Goal: Information Seeking & Learning: Learn about a topic

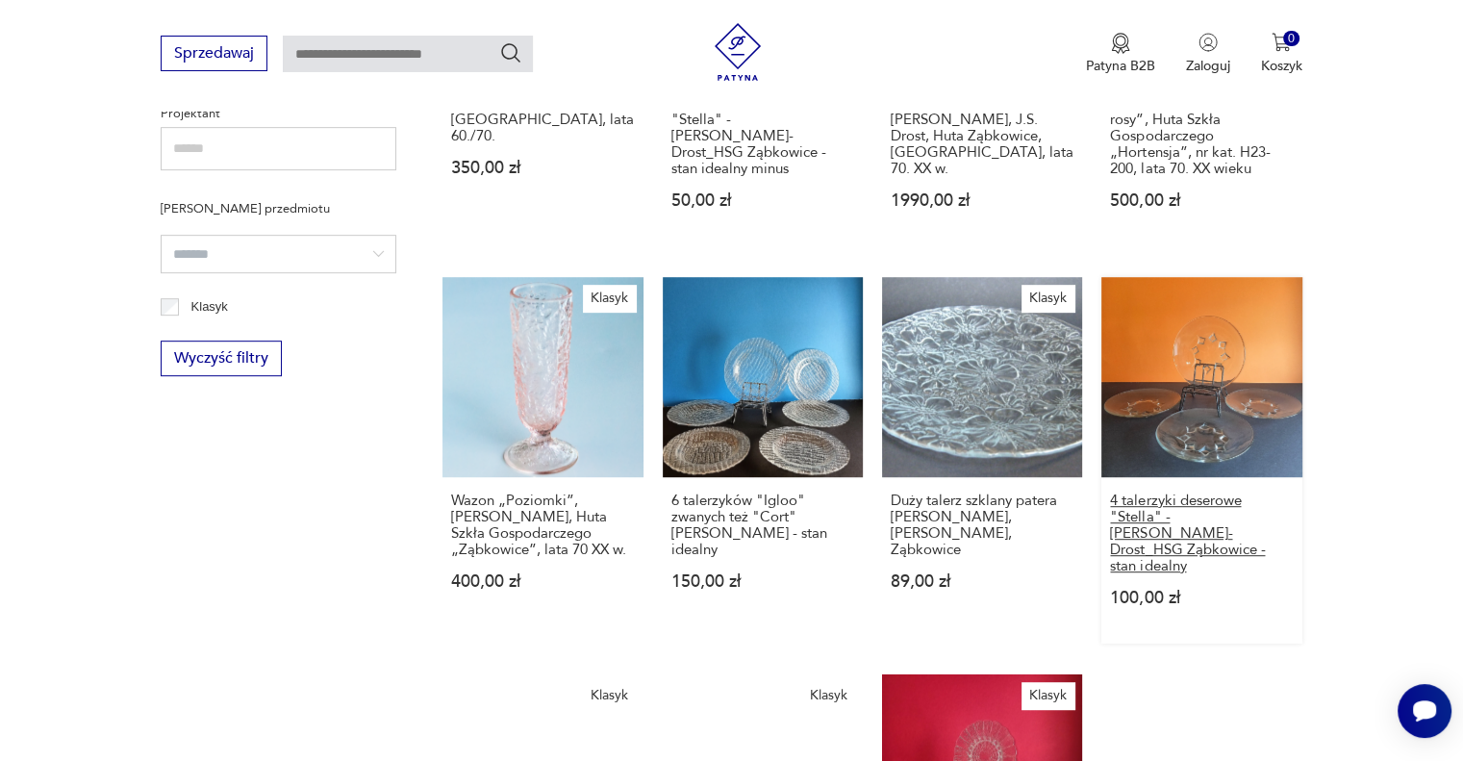
scroll to position [1034, 0]
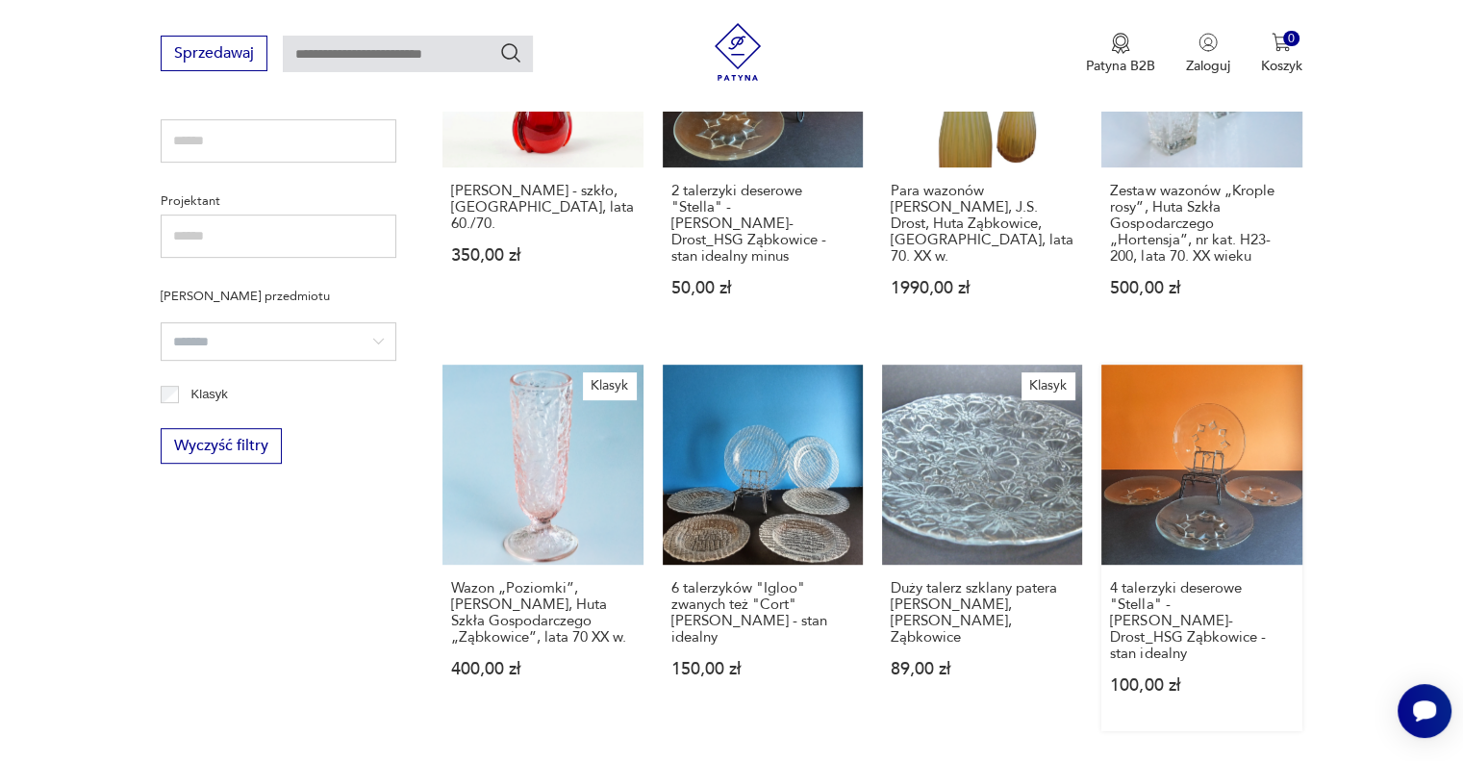
click at [1209, 489] on link "4 talerzyki deserowe "Stella" - [PERSON_NAME]-Drost_HSG Ząbkowice - stan idealn…" at bounding box center [1201, 548] width 200 height 366
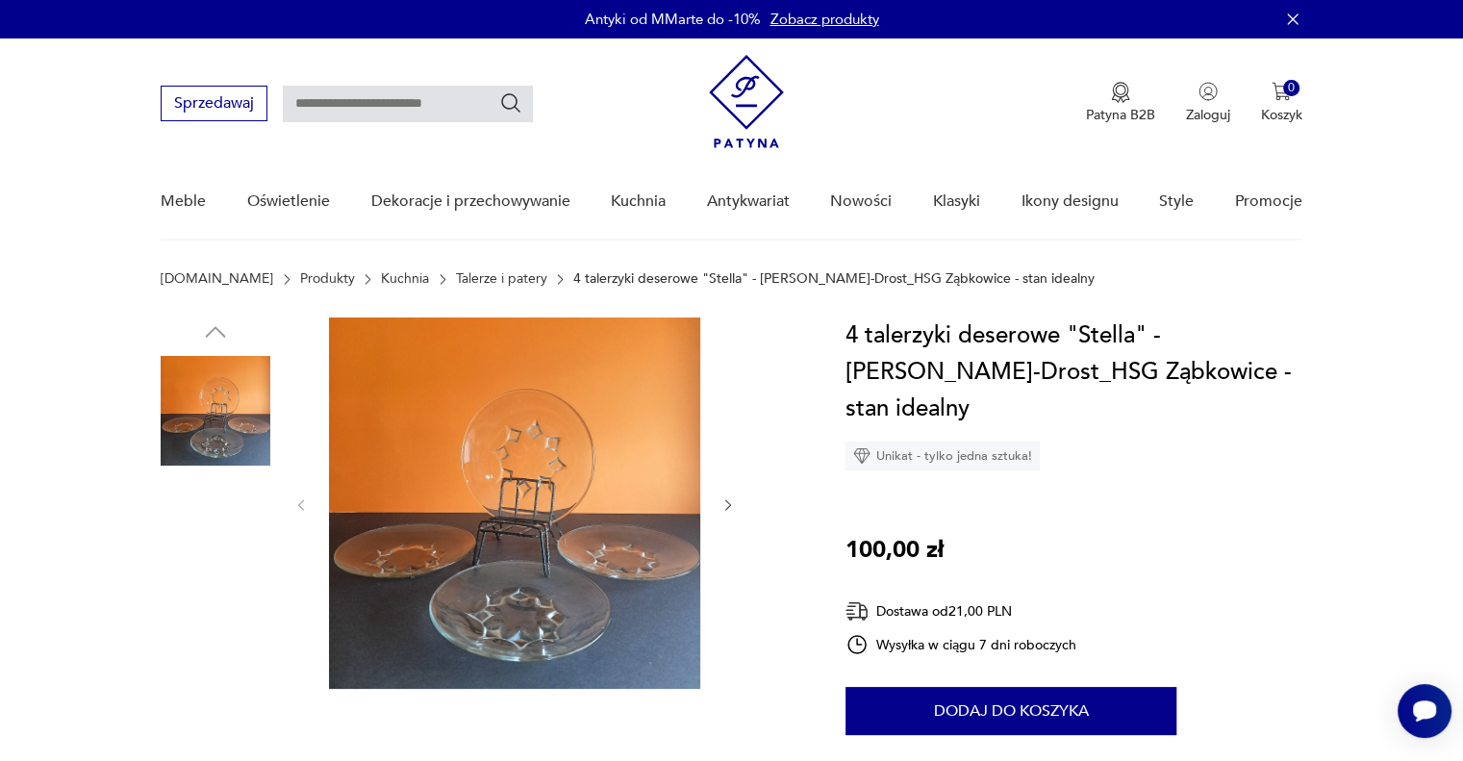
click at [245, 644] on img at bounding box center [216, 656] width 110 height 110
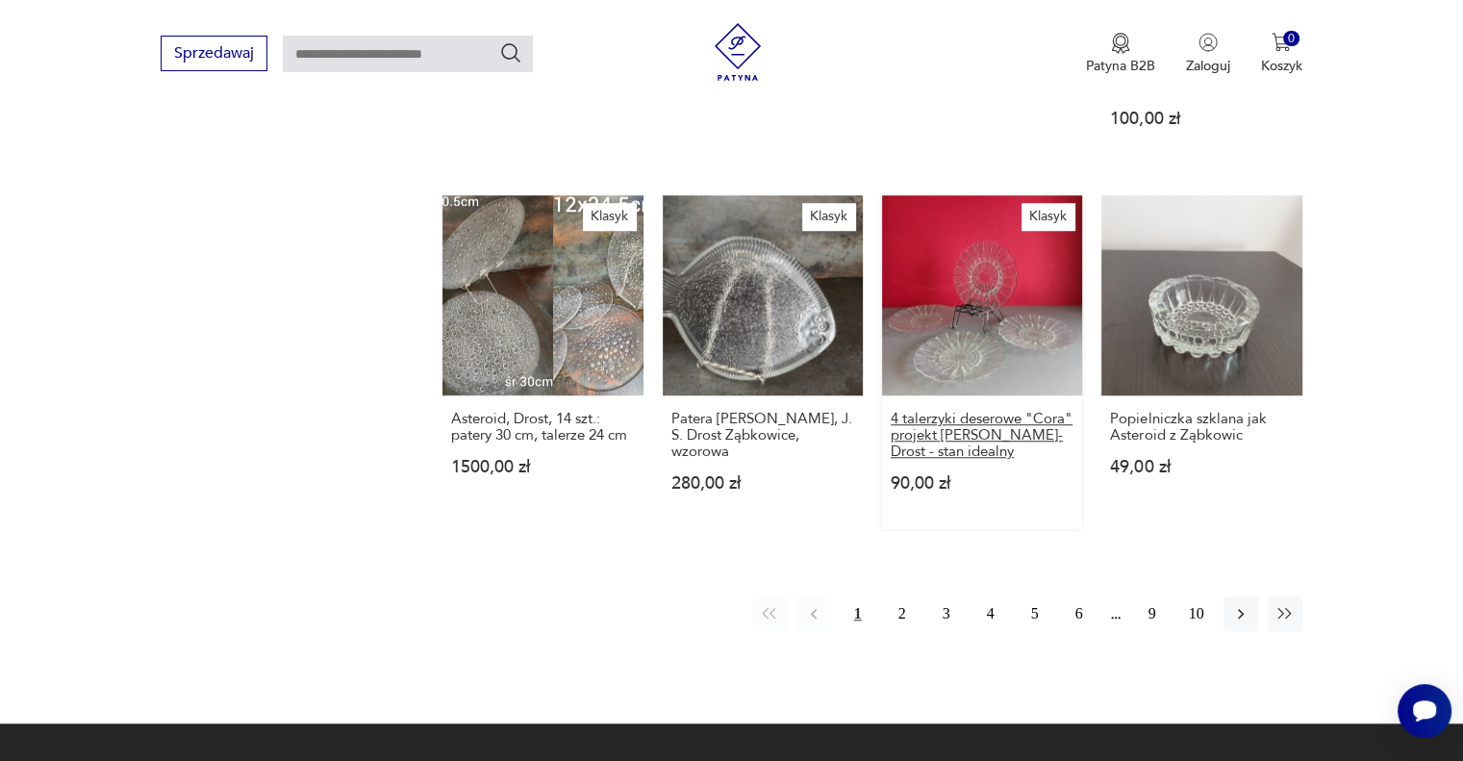
scroll to position [1443, 0]
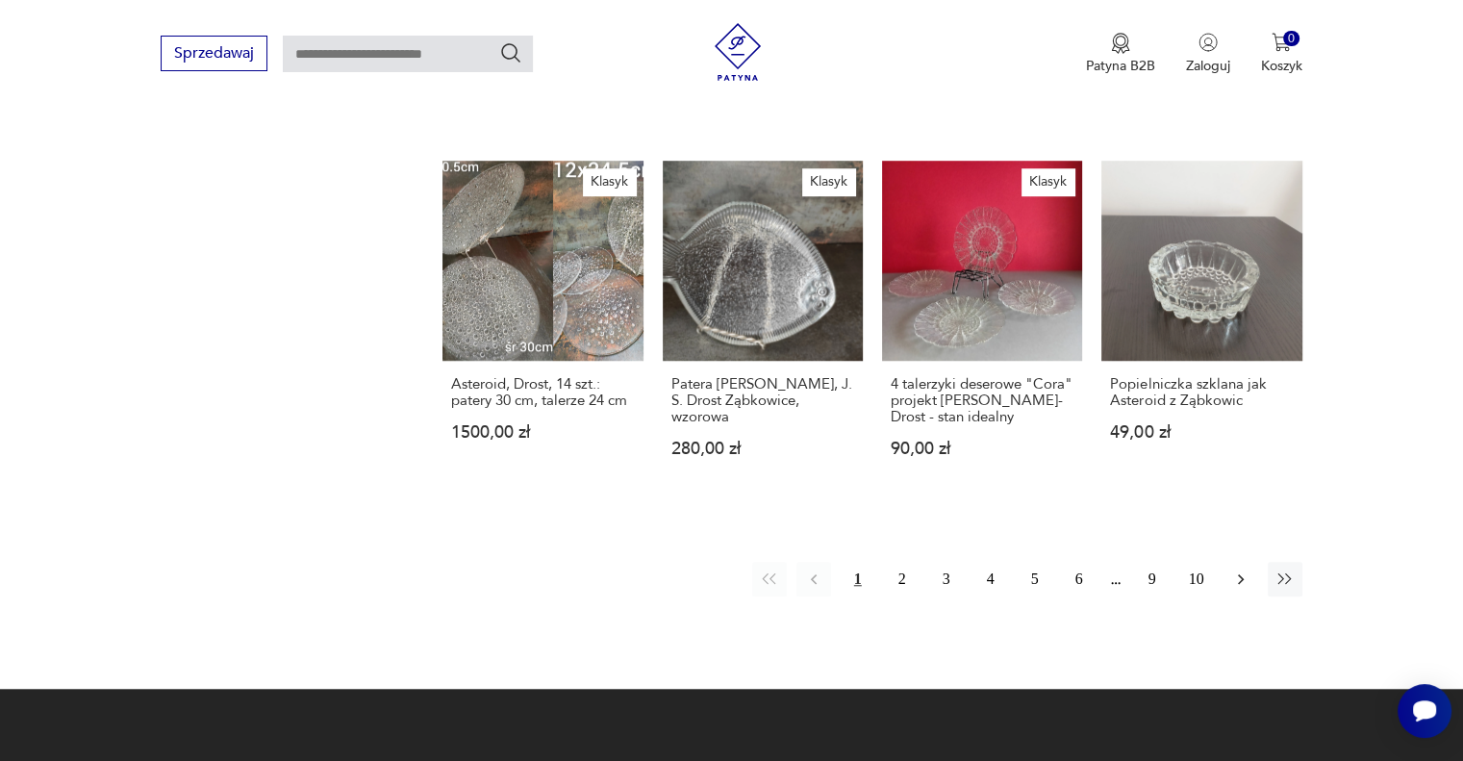
click at [1237, 569] on icon "button" at bounding box center [1240, 578] width 19 height 19
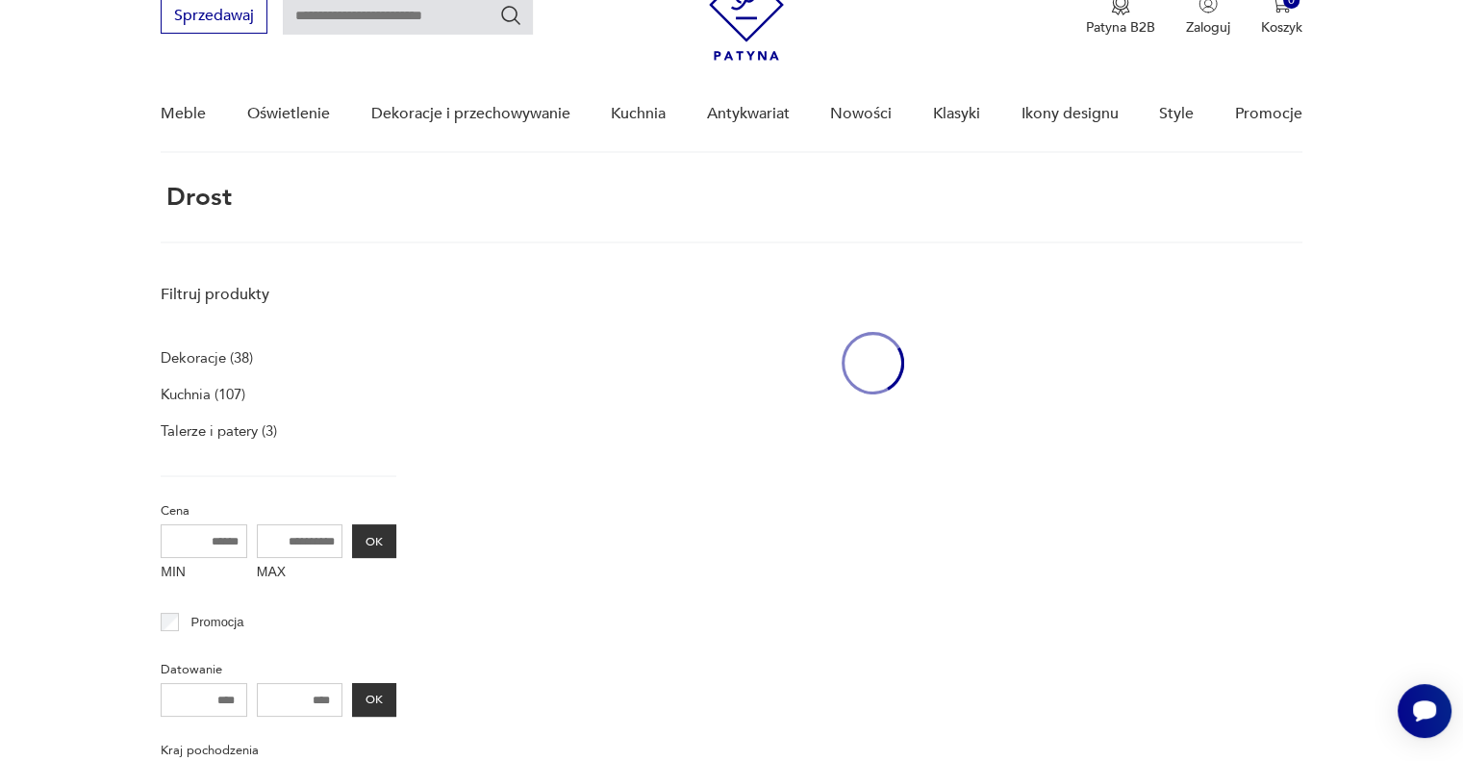
scroll to position [72, 0]
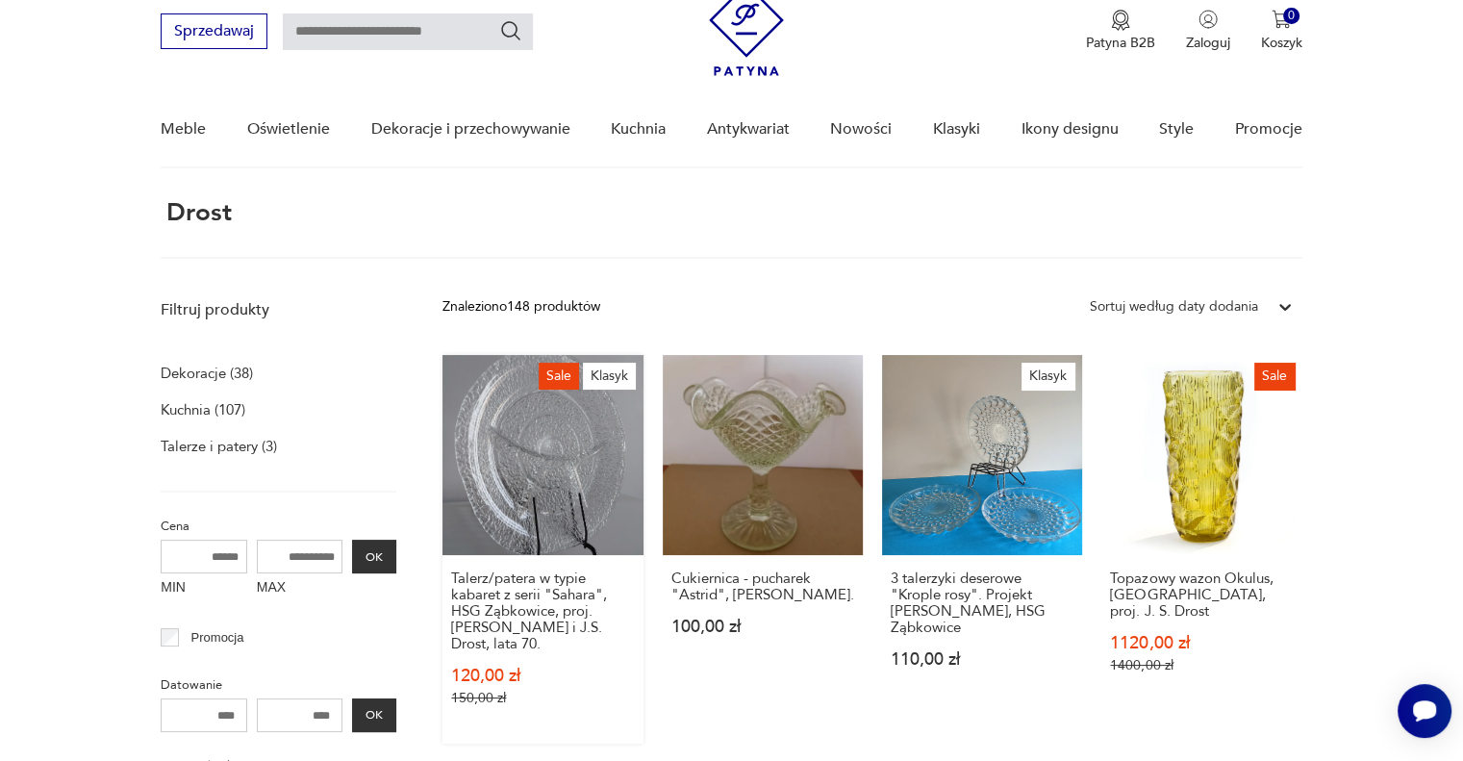
click at [567, 442] on link "Sale Klasyk Talerz/patera w typie kabaret z serii "Sahara", HSG Ząbkowice, proj…" at bounding box center [542, 549] width 200 height 389
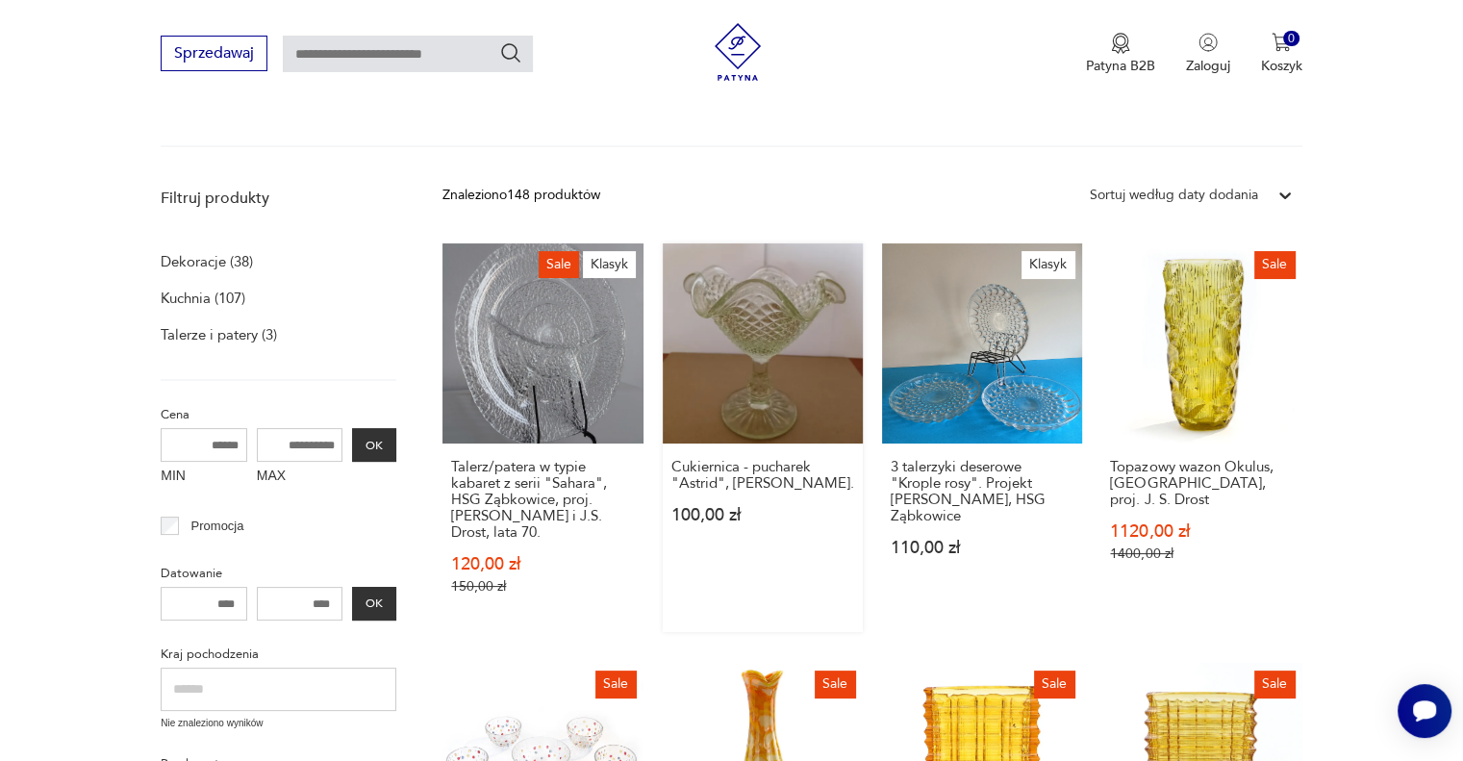
scroll to position [168, 0]
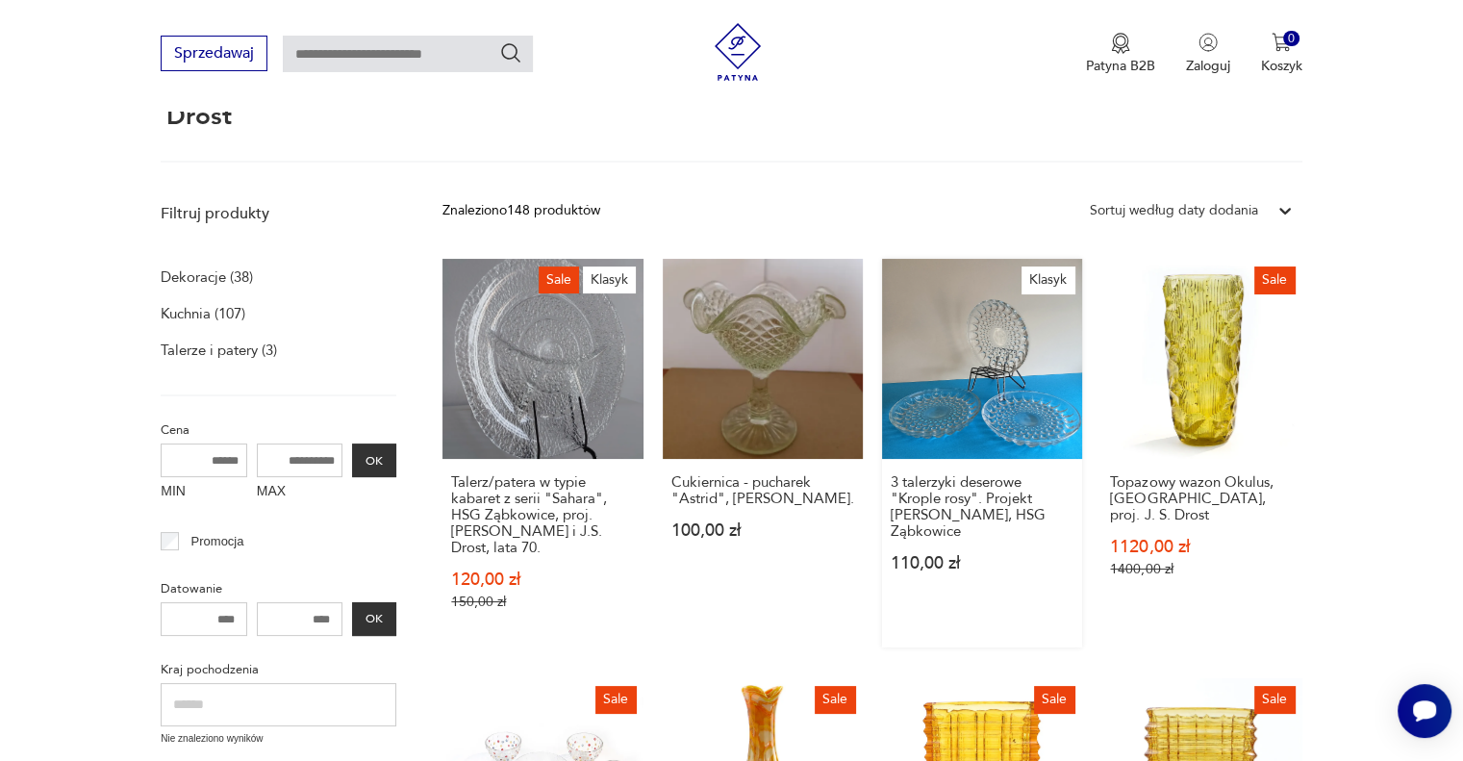
click at [1002, 389] on link "Klasyk 3 talerzyki deserowe "Krople rosy". Projekt [PERSON_NAME], HSG Ząbkowice…" at bounding box center [982, 453] width 200 height 389
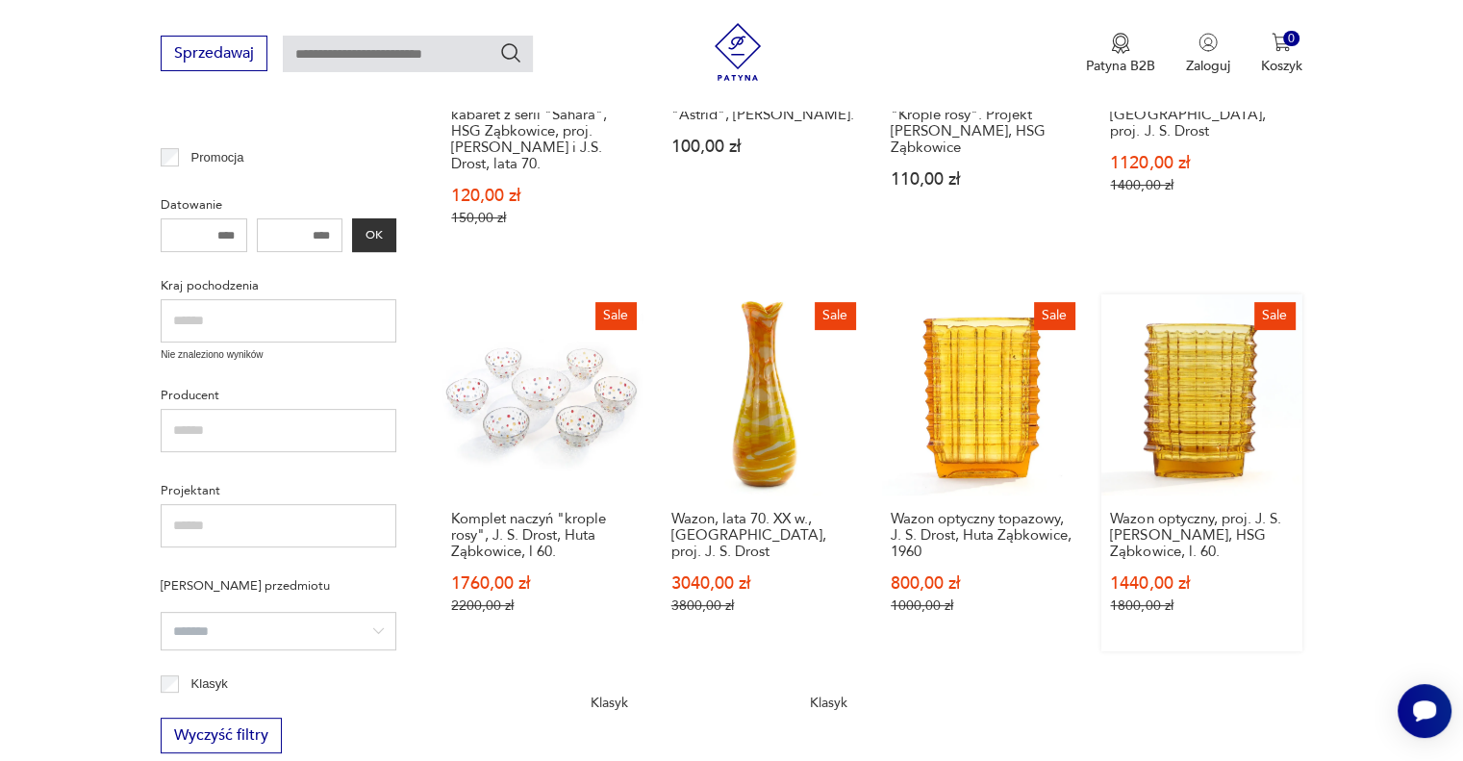
scroll to position [553, 0]
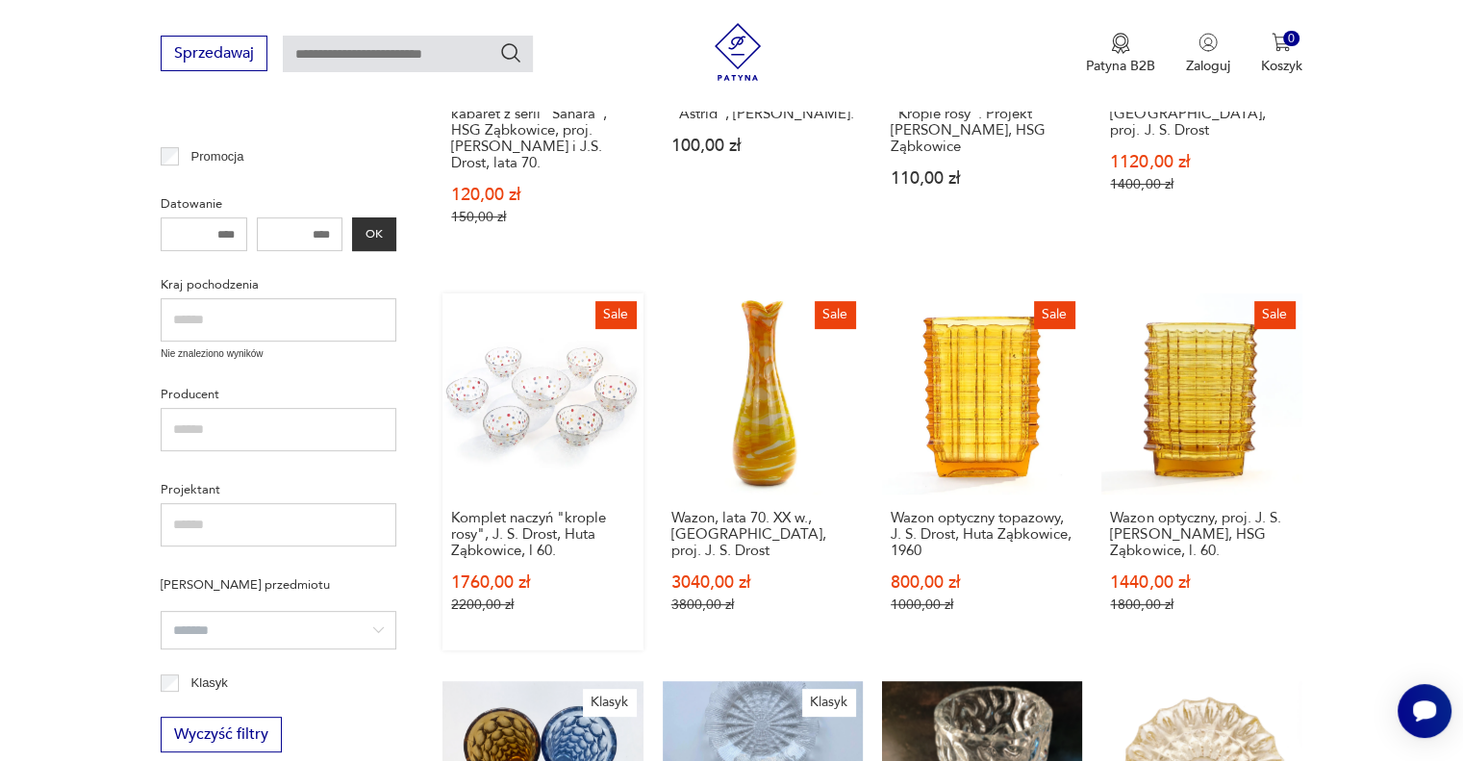
click at [549, 387] on link "Sale Komplet naczyń "krople rosy", J. S. Drost, Huta Ząbkowice, l 60. 1760,00 z…" at bounding box center [542, 471] width 200 height 356
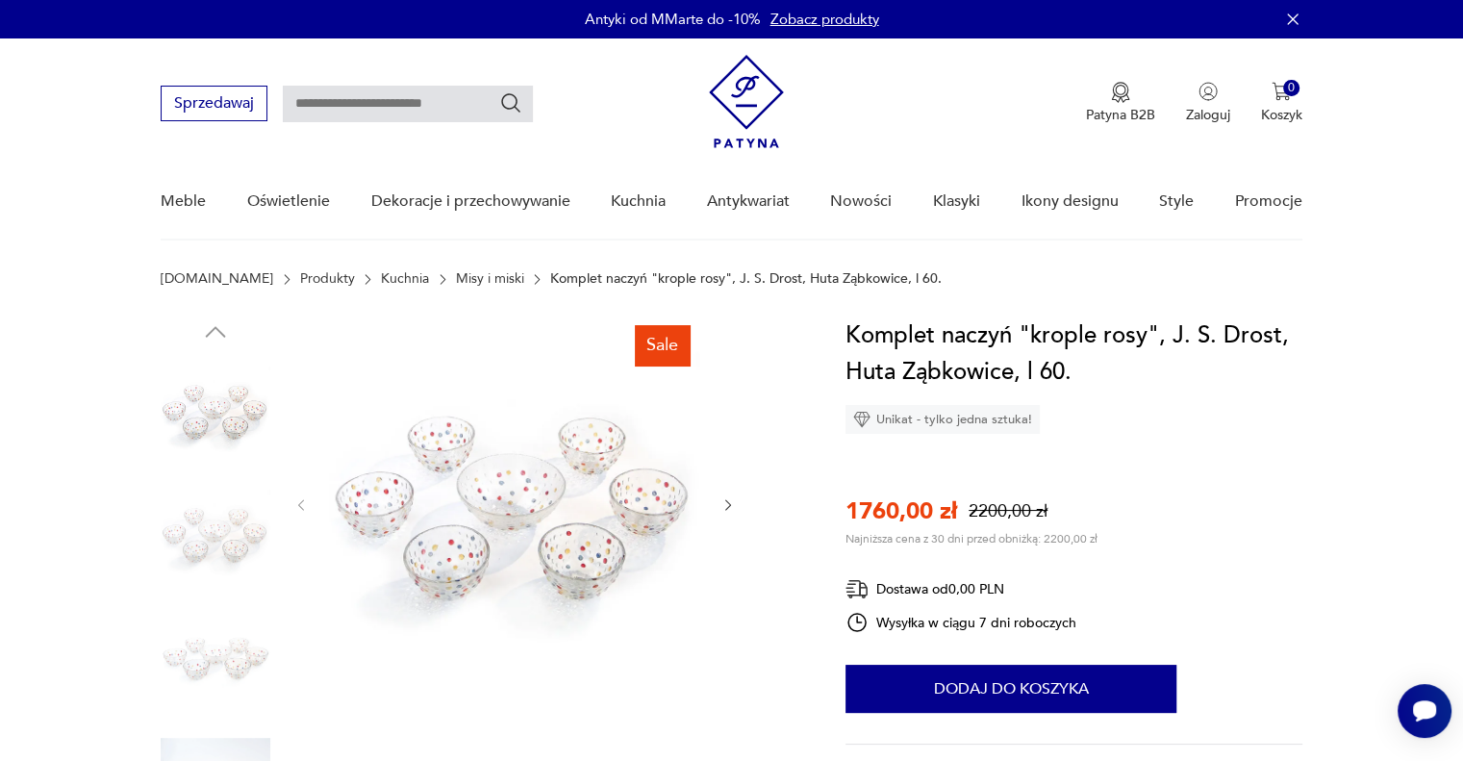
click at [723, 502] on icon "button" at bounding box center [728, 505] width 16 height 16
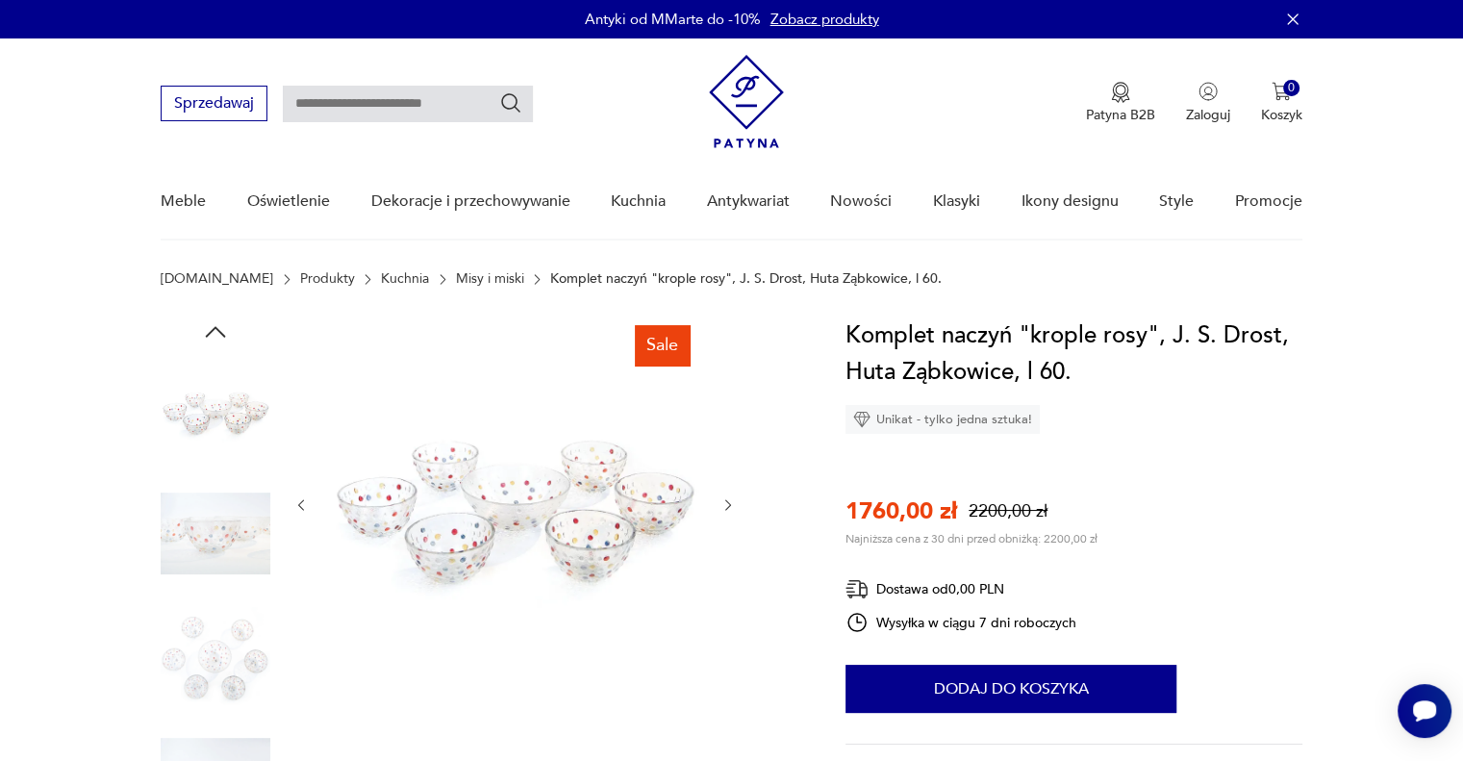
click at [720, 502] on icon "button" at bounding box center [728, 505] width 16 height 16
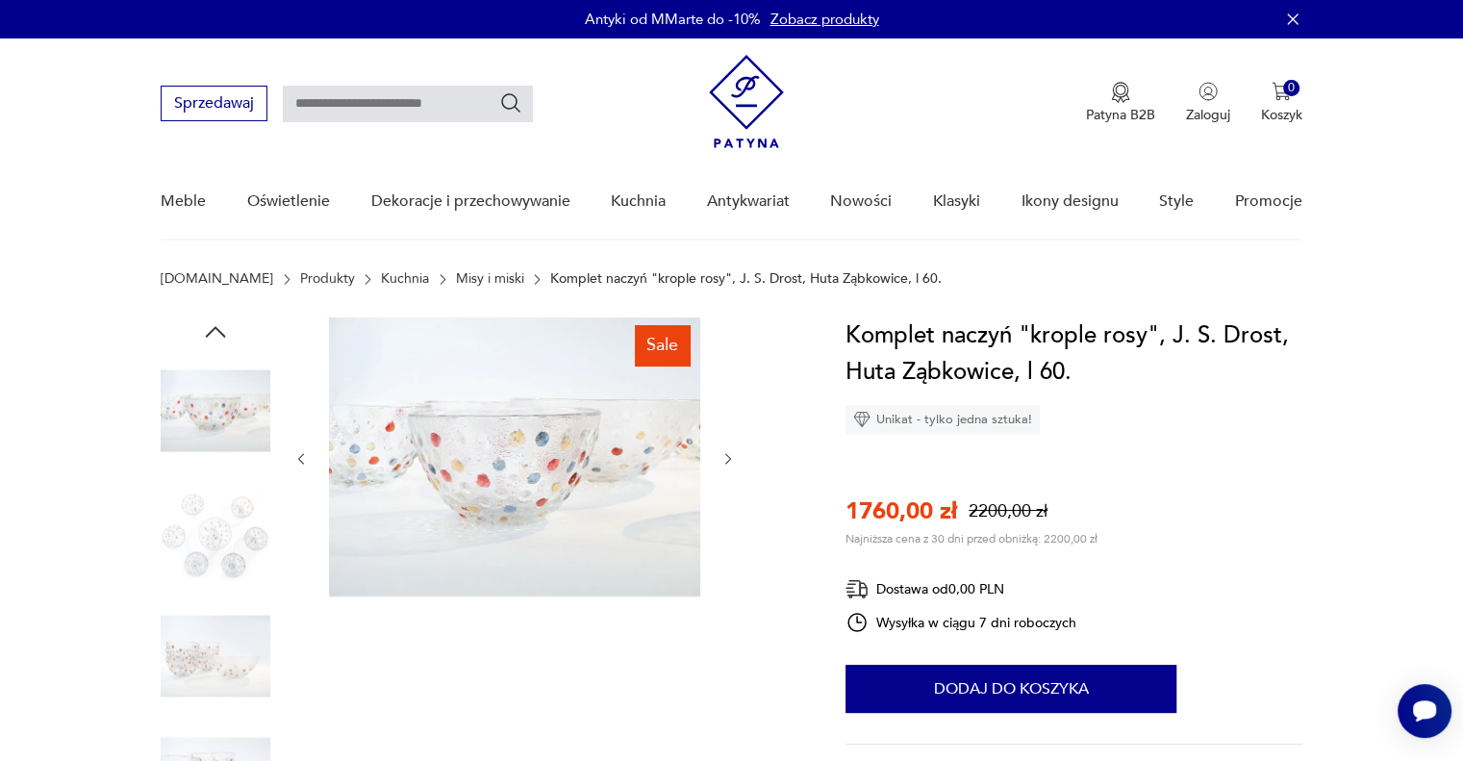
click at [720, 502] on div at bounding box center [514, 458] width 442 height 283
click at [724, 462] on icon "button" at bounding box center [728, 459] width 16 height 16
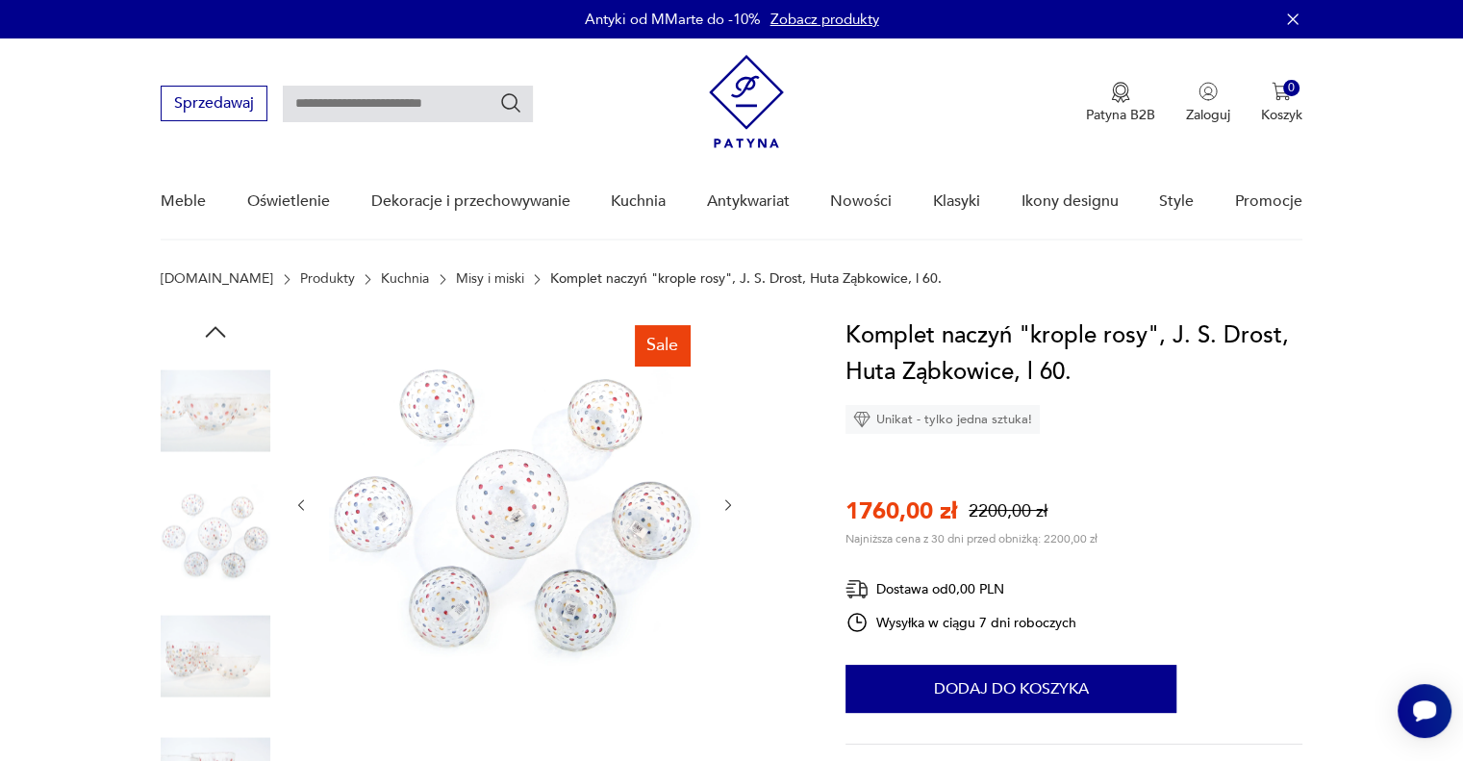
click at [724, 468] on div at bounding box center [514, 504] width 442 height 375
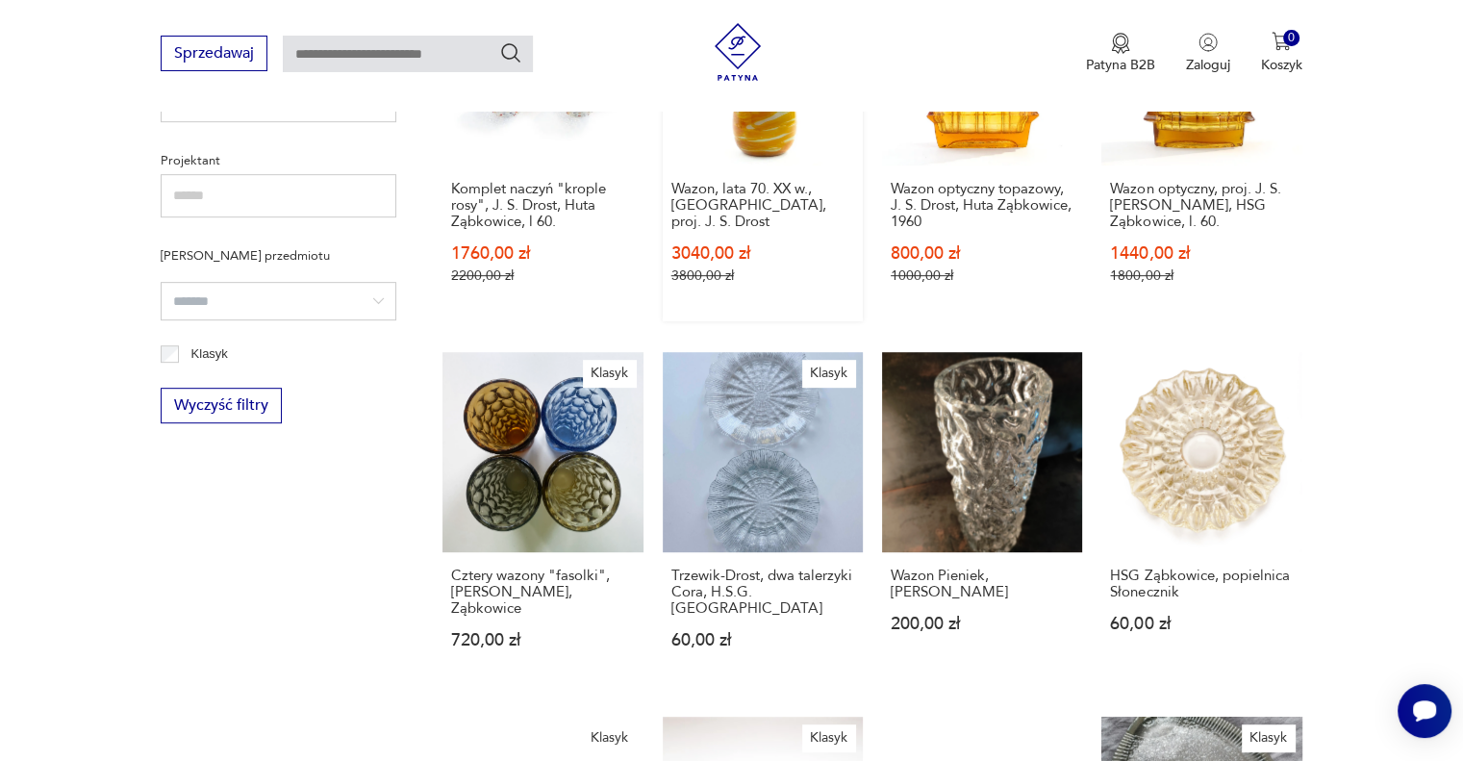
scroll to position [938, 0]
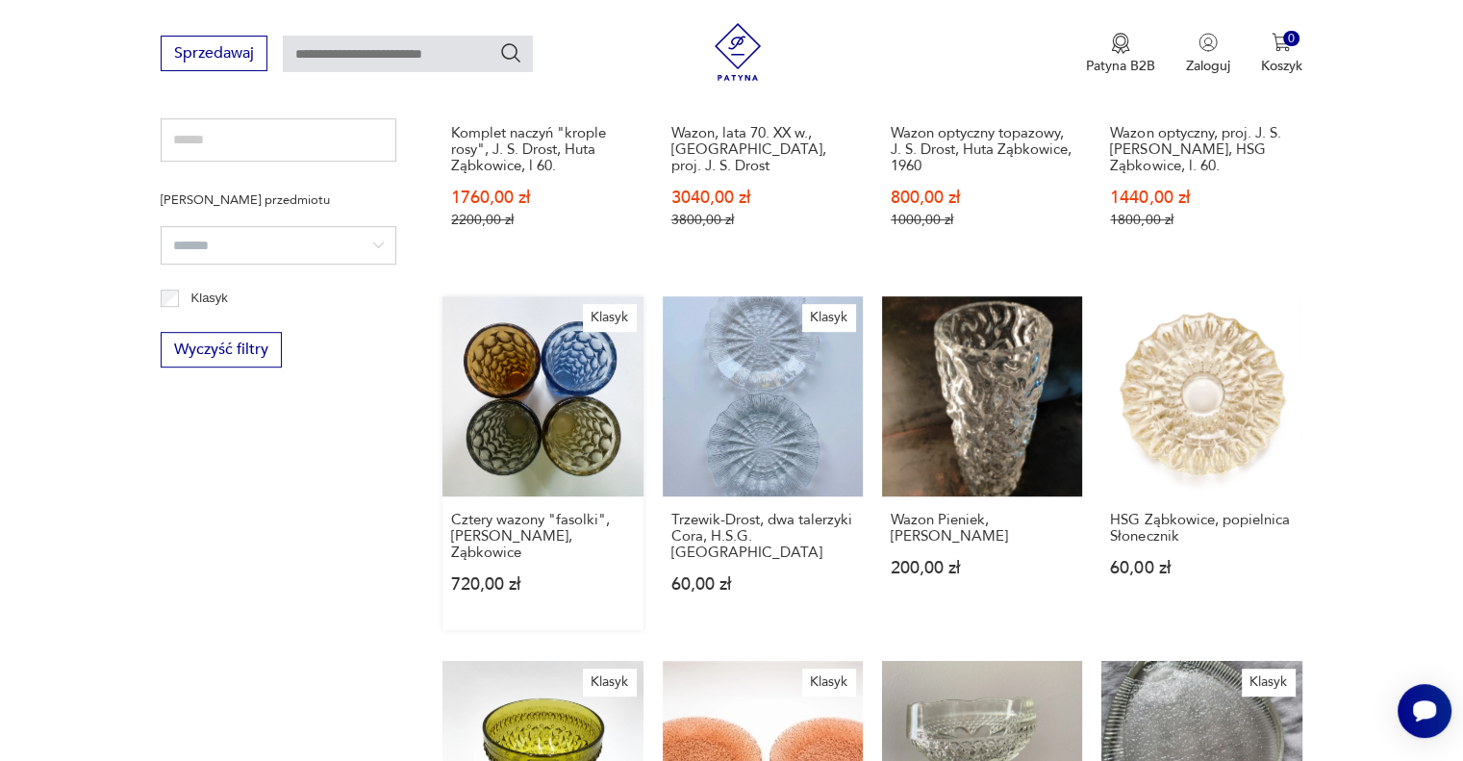
click at [570, 396] on link "Klasyk Cztery wazony "fasolki", [PERSON_NAME], Ząbkowice 720,00 zł" at bounding box center [542, 463] width 200 height 334
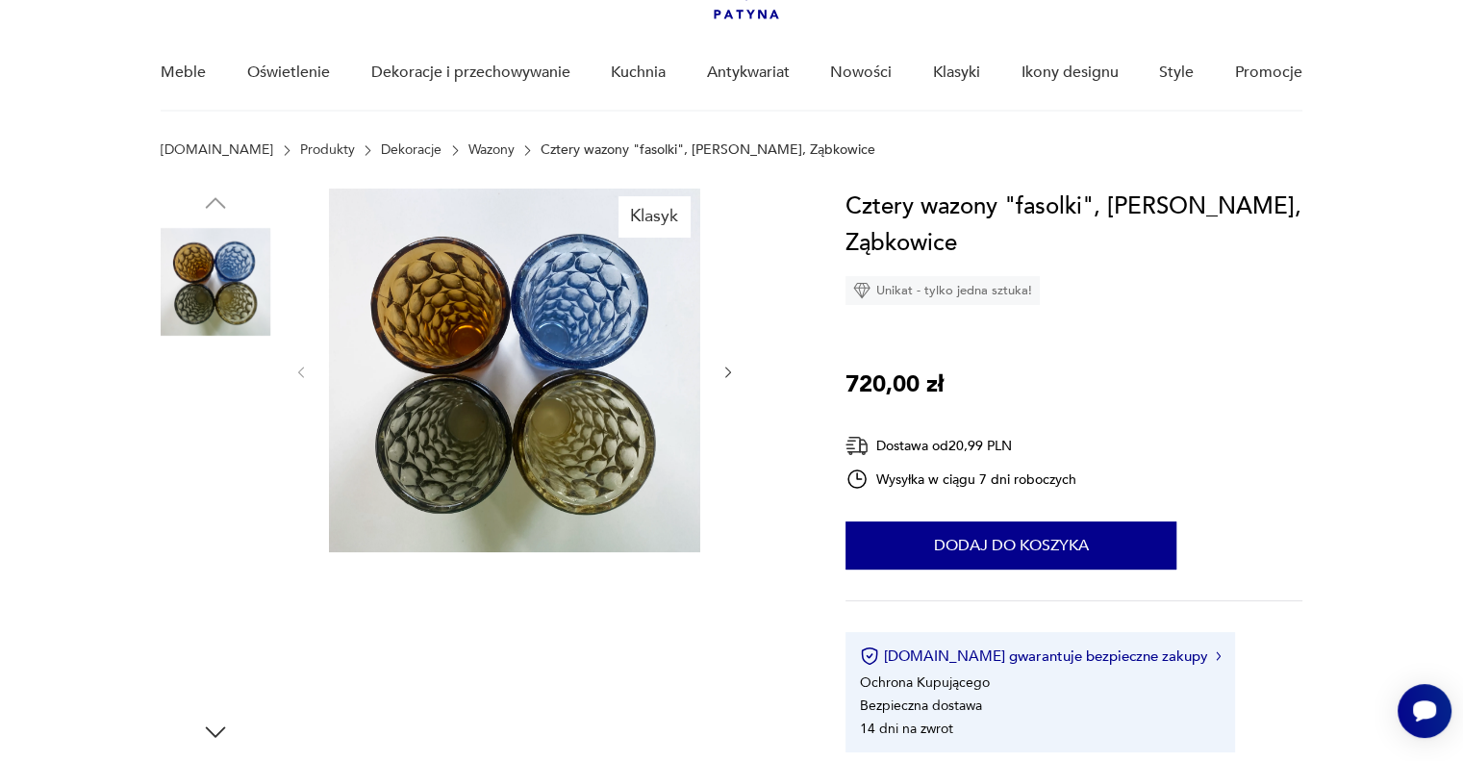
scroll to position [289, 0]
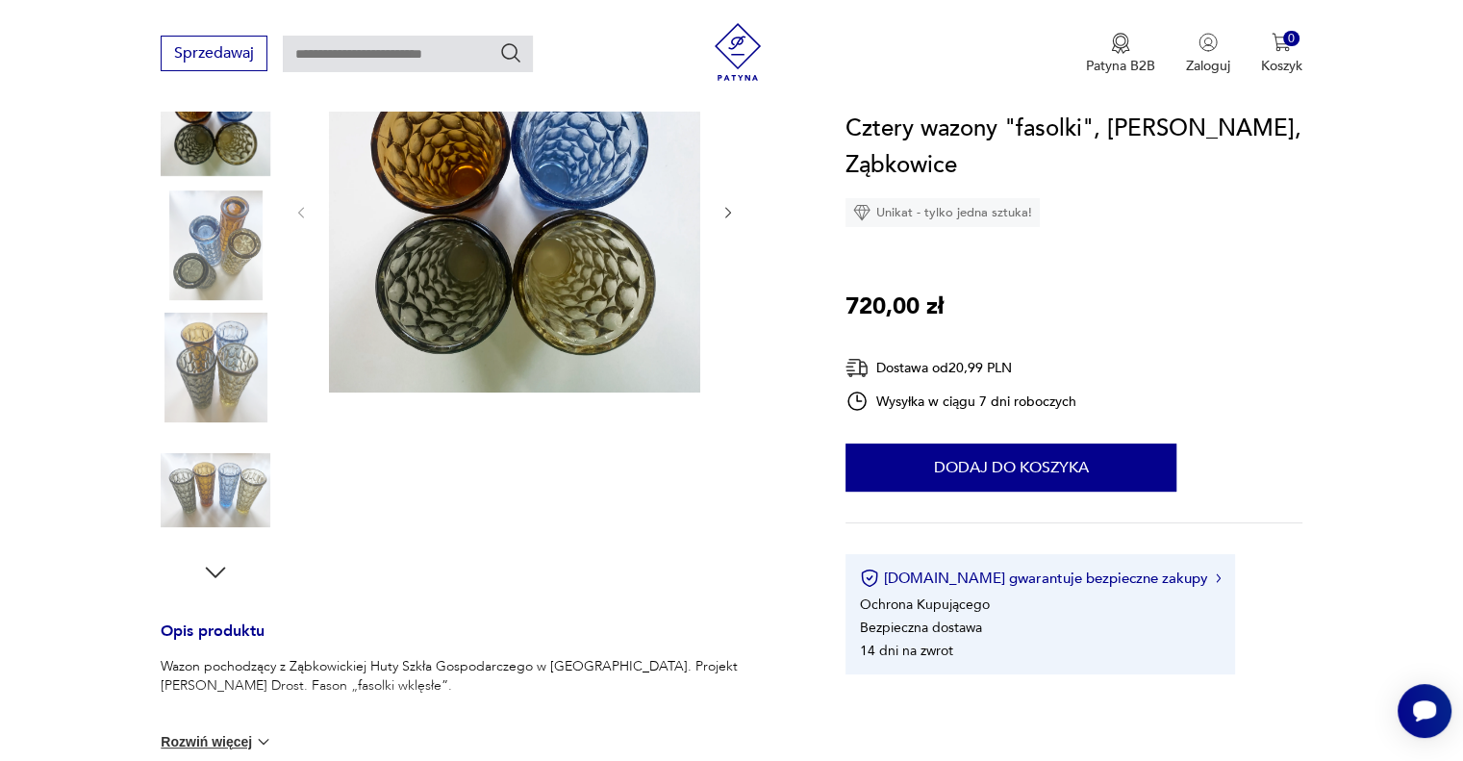
click at [214, 476] on img at bounding box center [216, 491] width 110 height 110
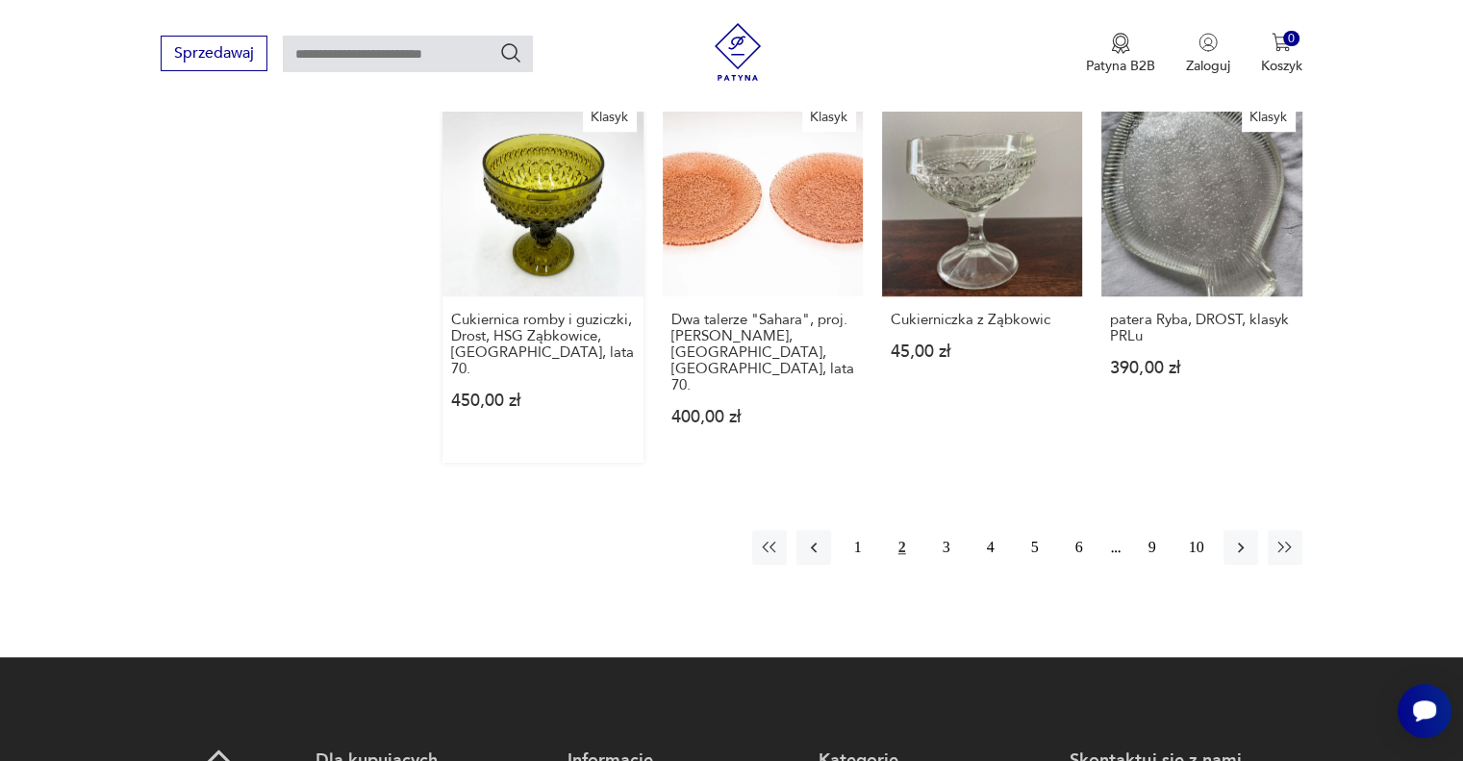
scroll to position [1515, 0]
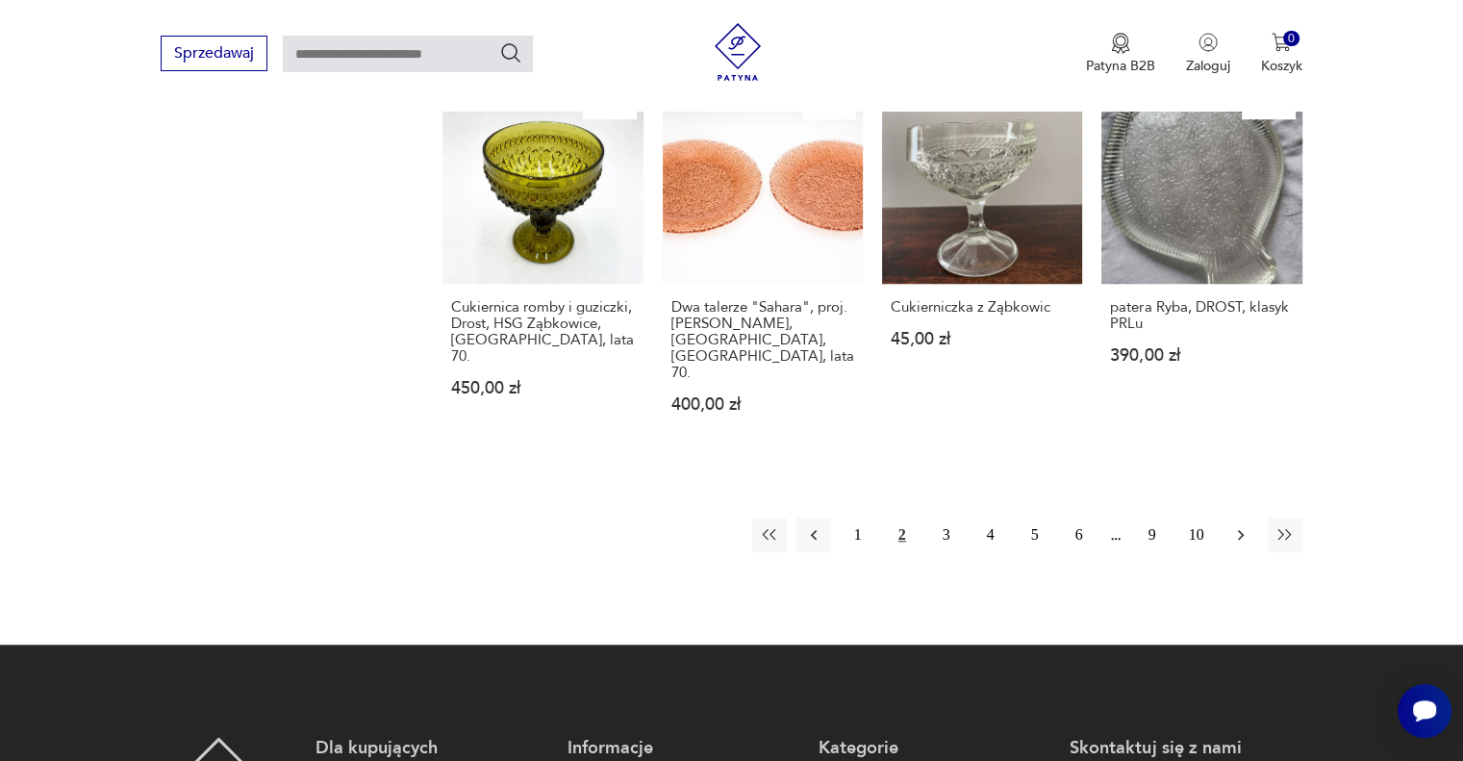
click at [1236, 525] on icon "button" at bounding box center [1240, 534] width 19 height 19
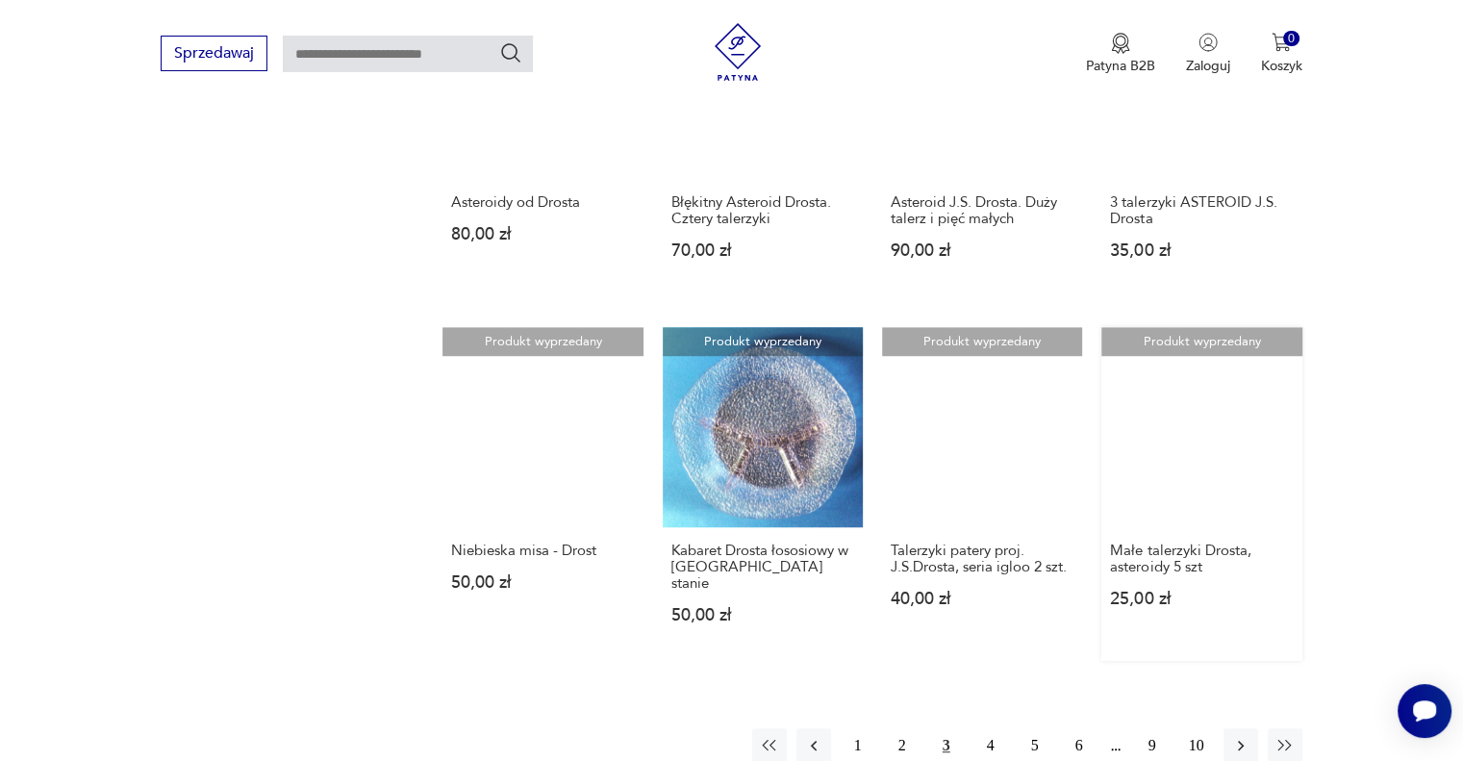
scroll to position [1226, 0]
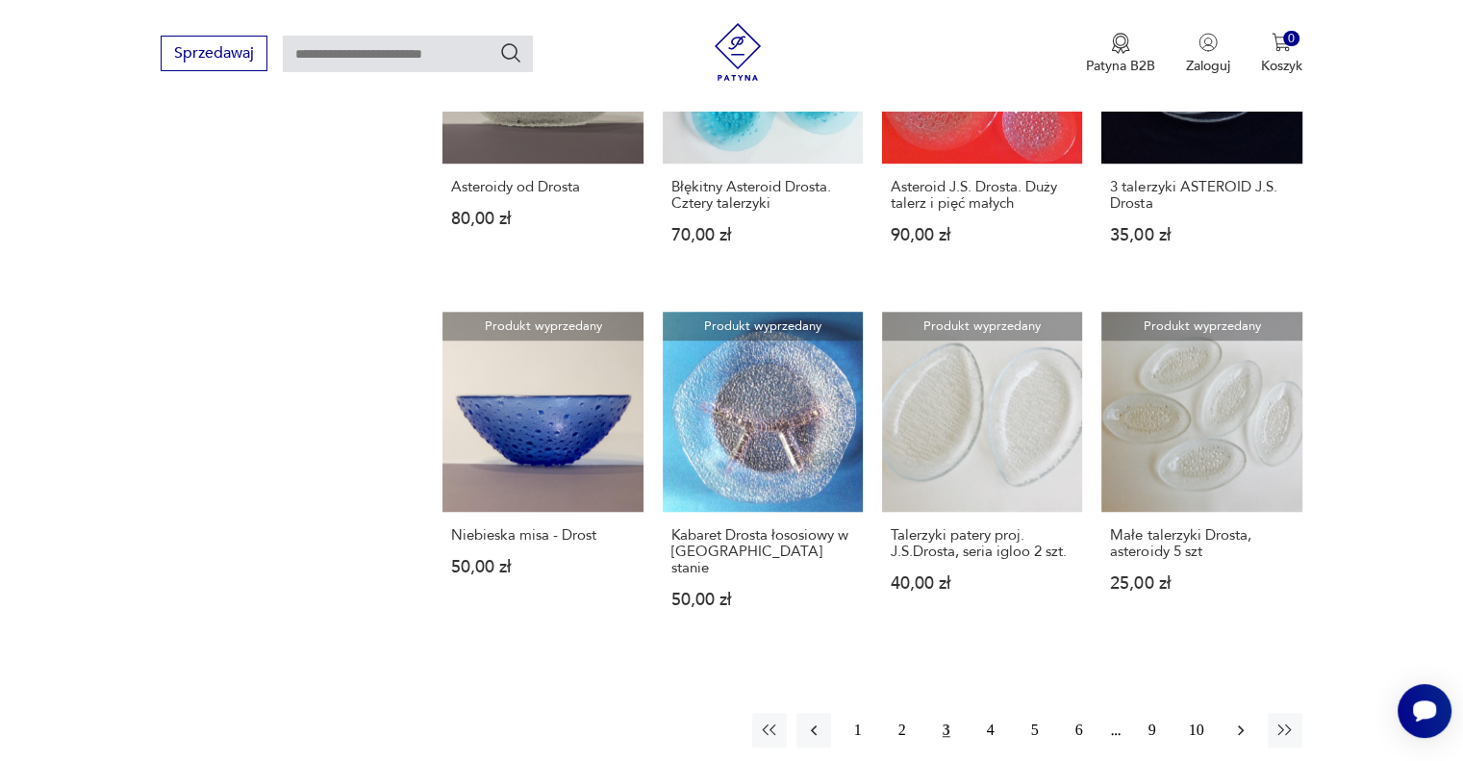
click at [1235, 720] on icon "button" at bounding box center [1240, 729] width 19 height 19
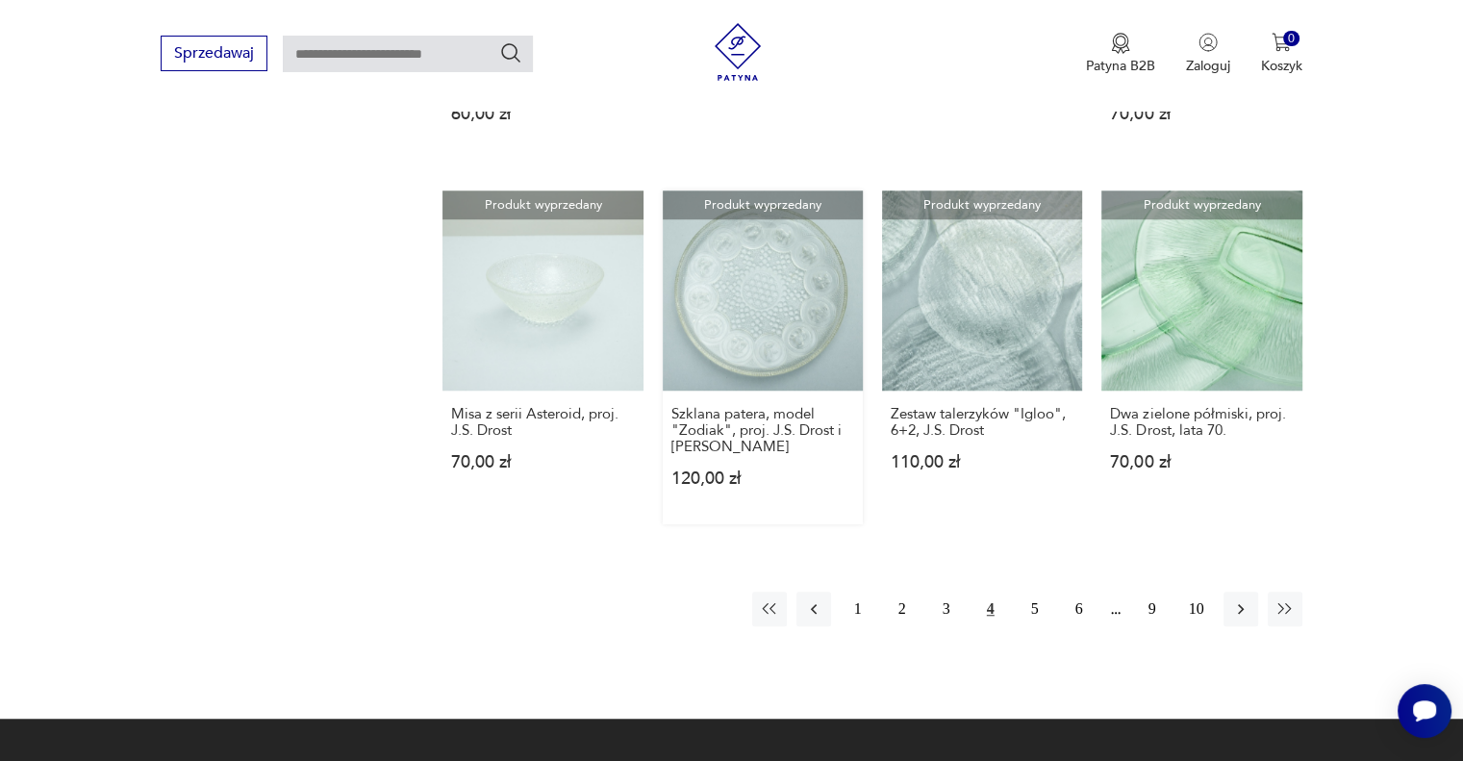
scroll to position [1419, 0]
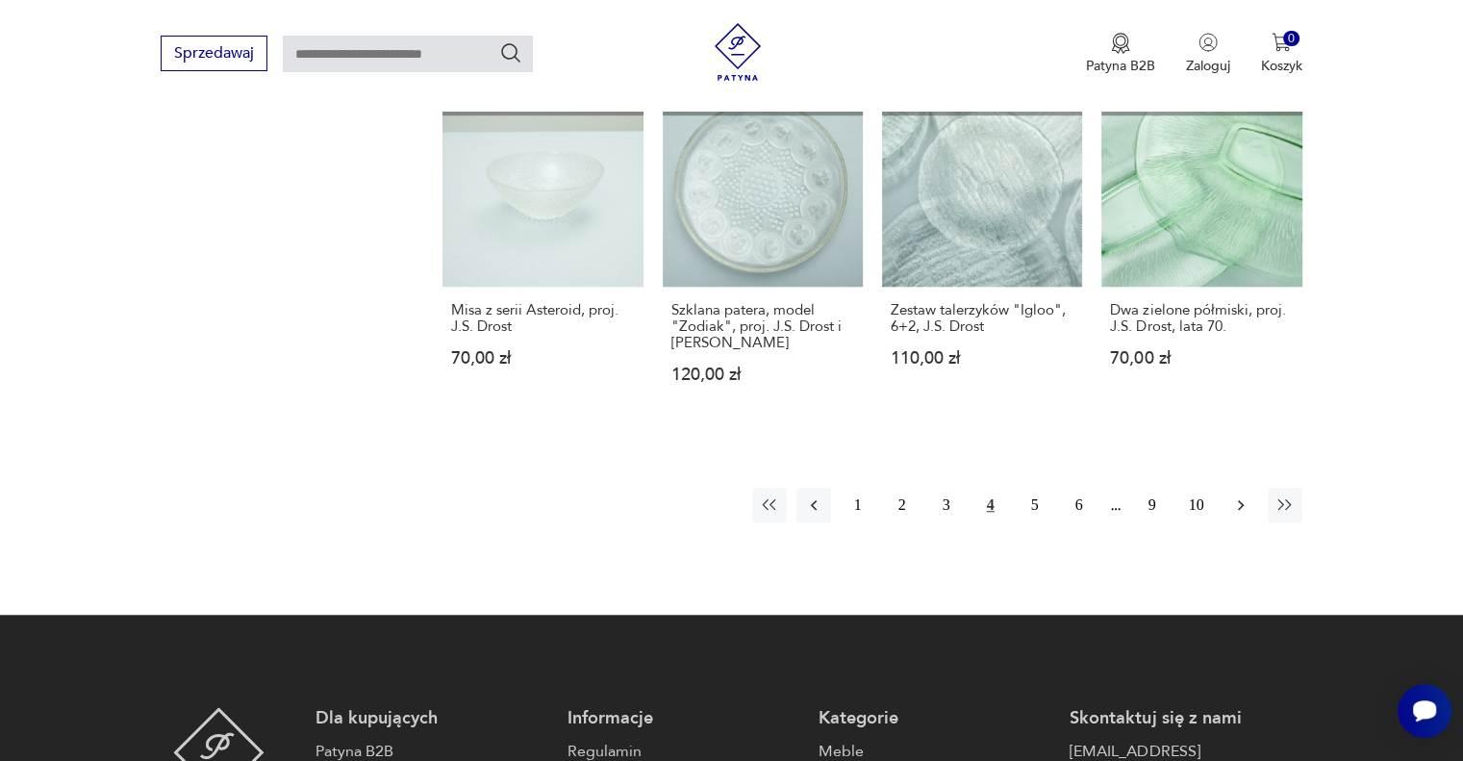
click at [1238, 504] on icon "button" at bounding box center [1240, 504] width 19 height 19
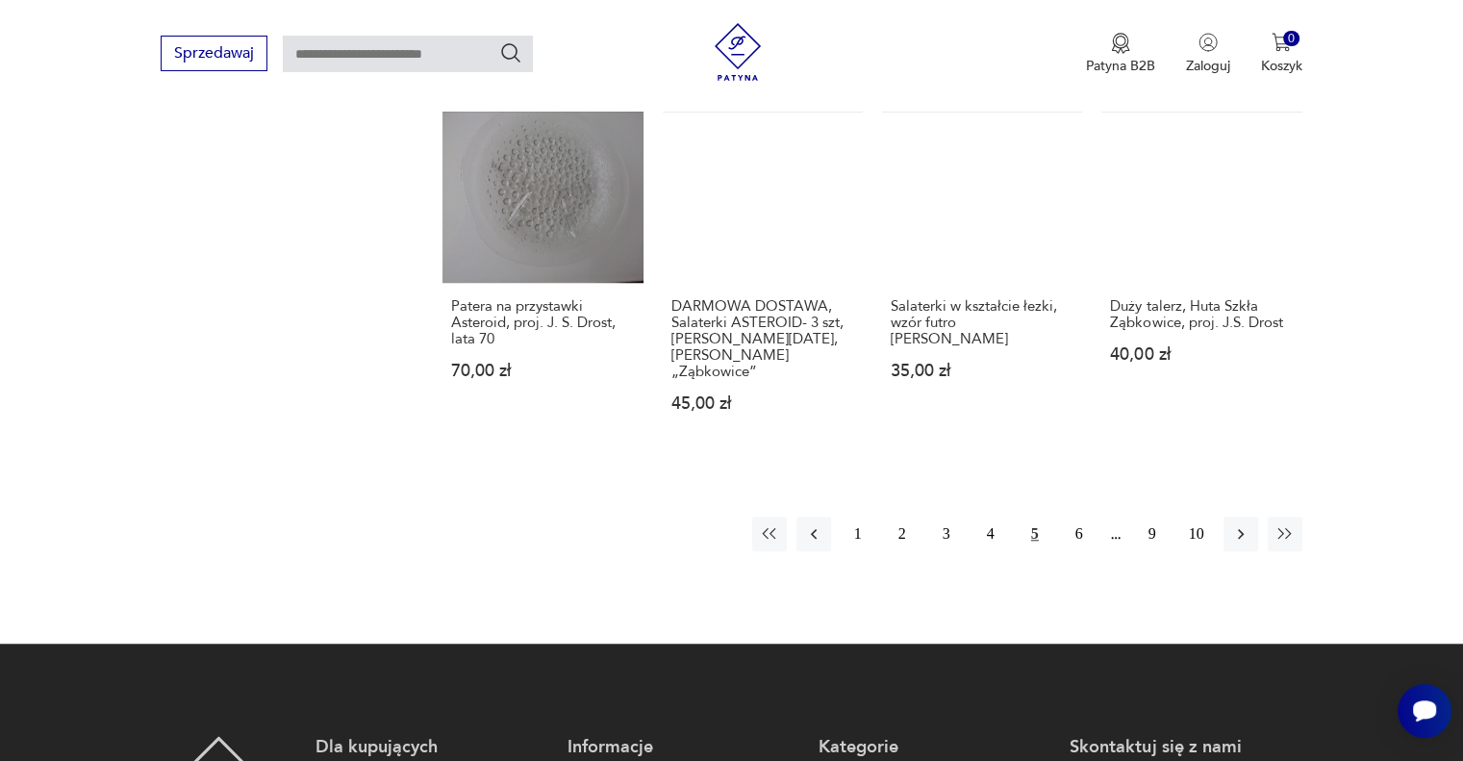
scroll to position [1515, 0]
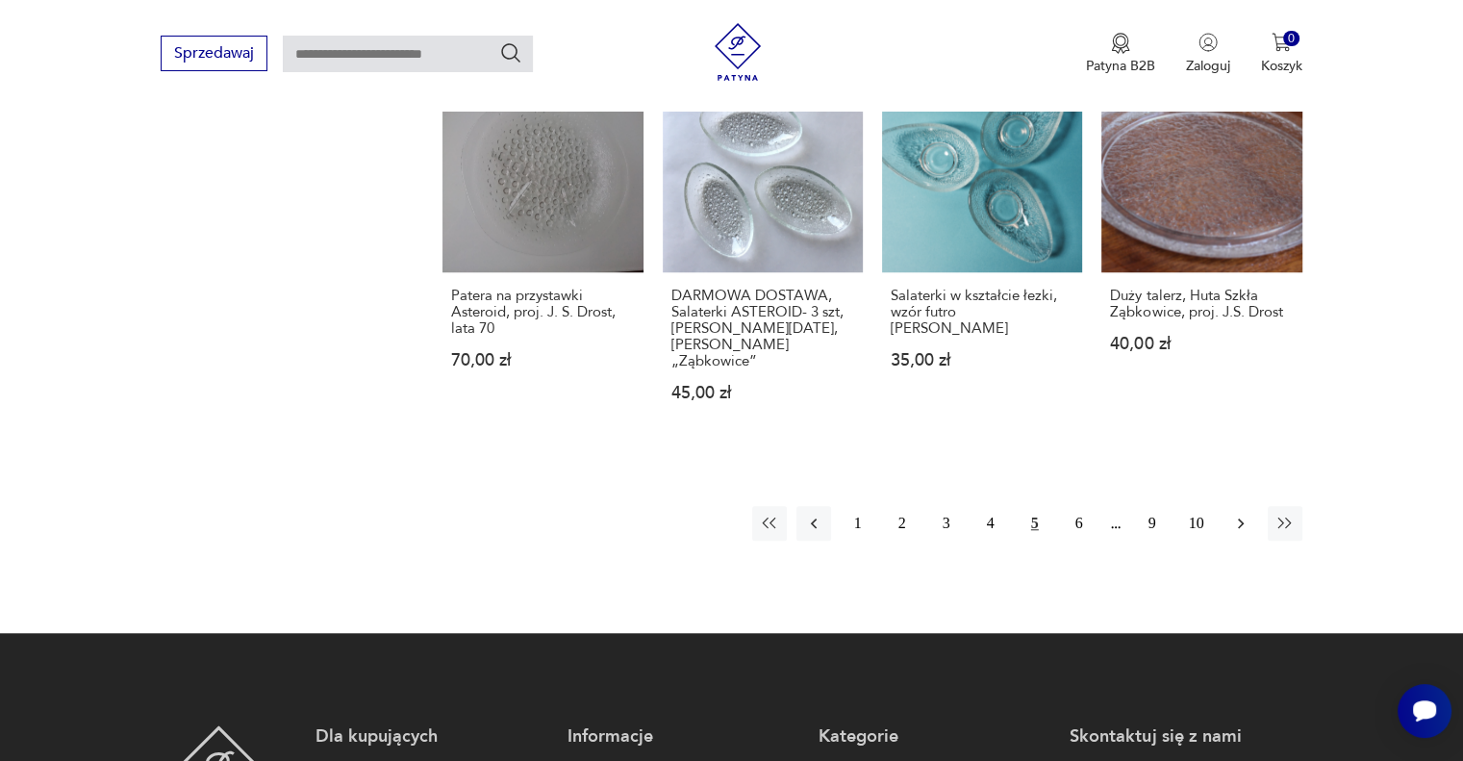
click at [1242, 514] on icon "button" at bounding box center [1240, 523] width 19 height 19
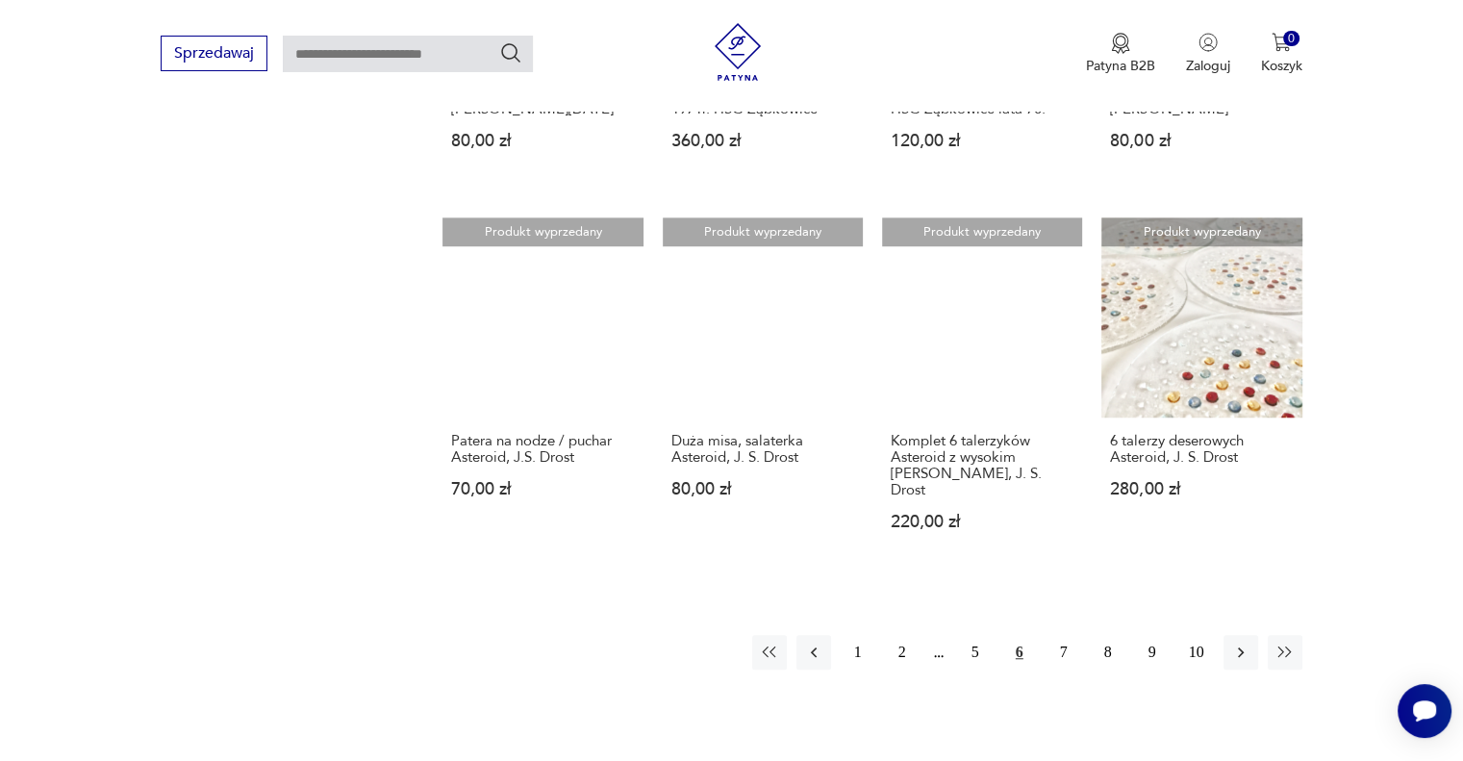
scroll to position [1419, 0]
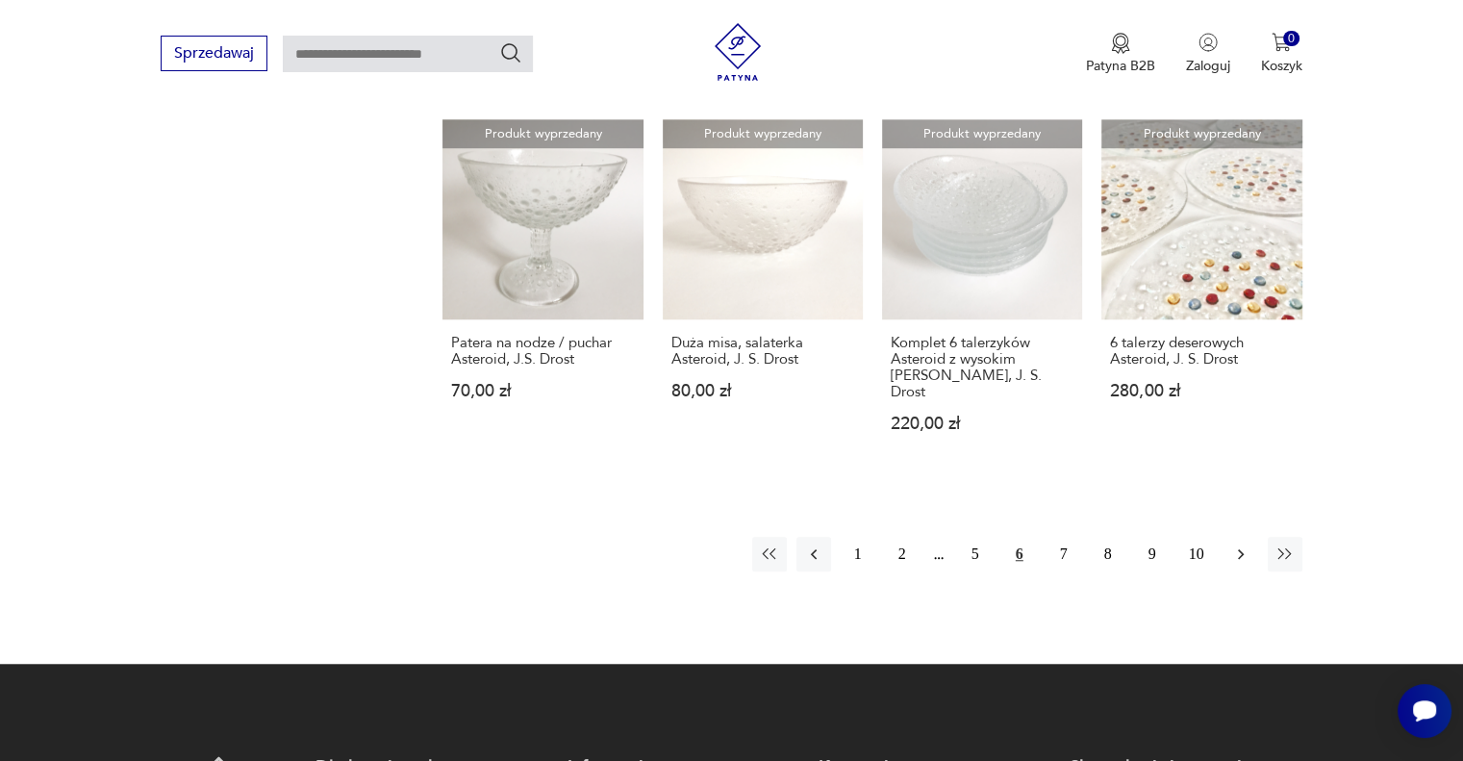
click at [1236, 544] on icon "button" at bounding box center [1240, 553] width 19 height 19
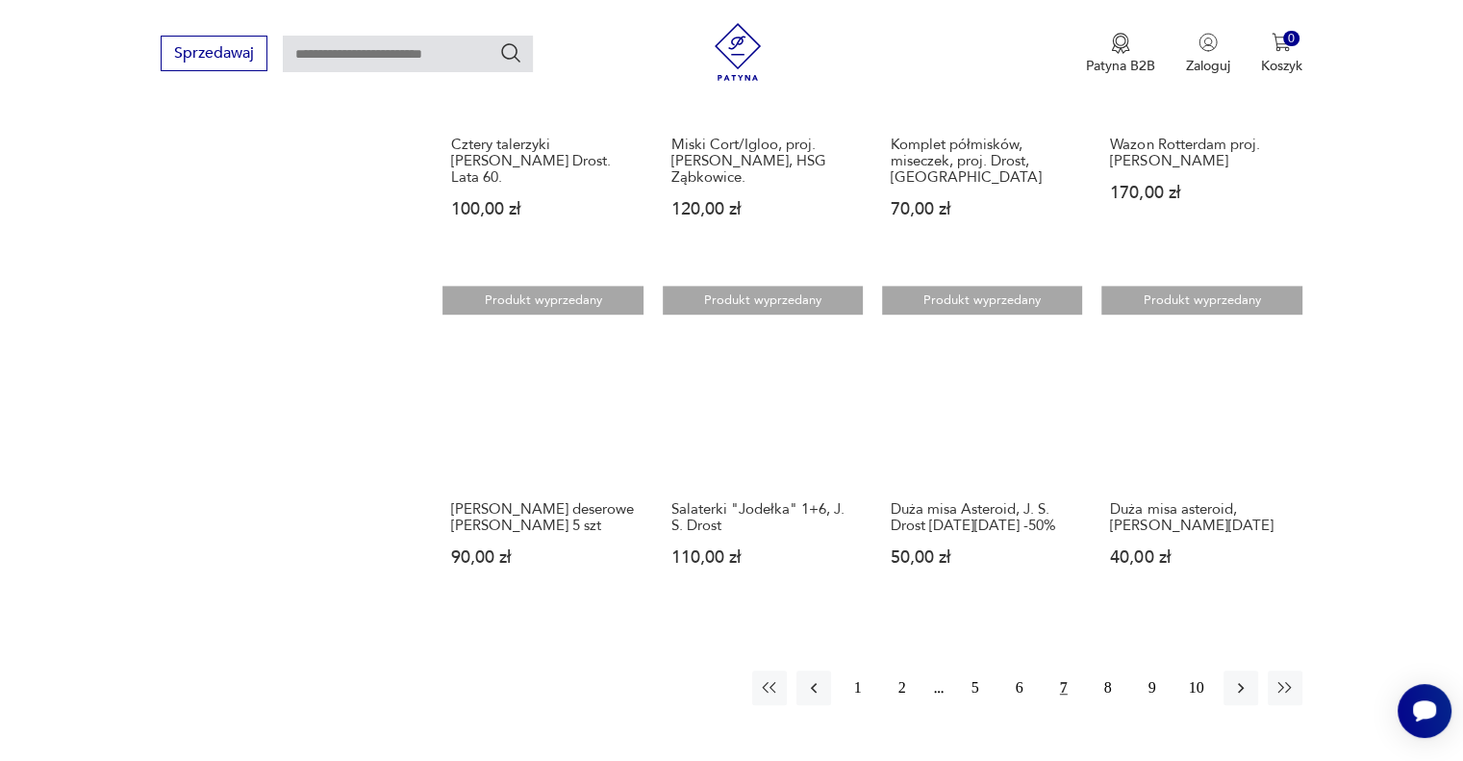
scroll to position [1323, 0]
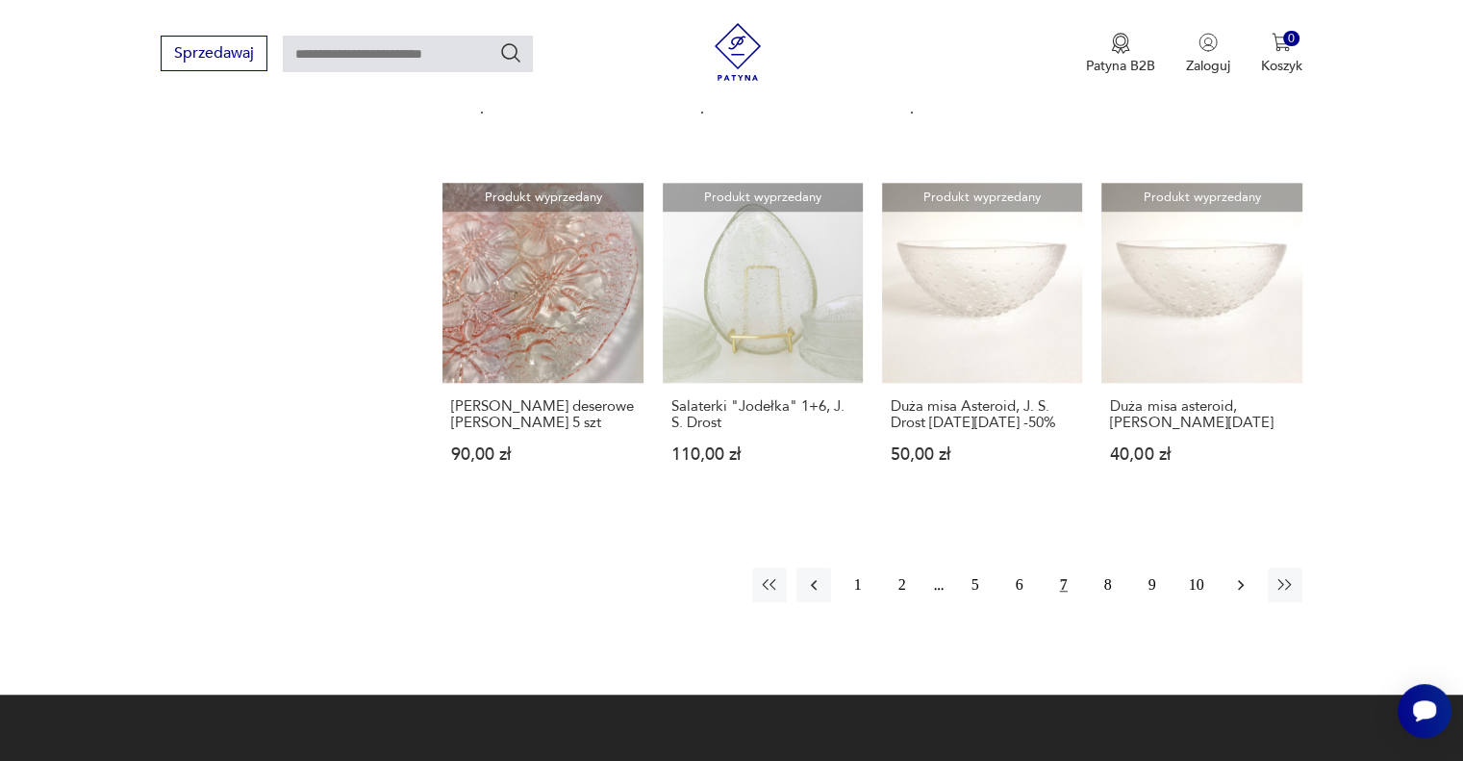
click at [1238, 584] on icon "button" at bounding box center [1240, 584] width 19 height 19
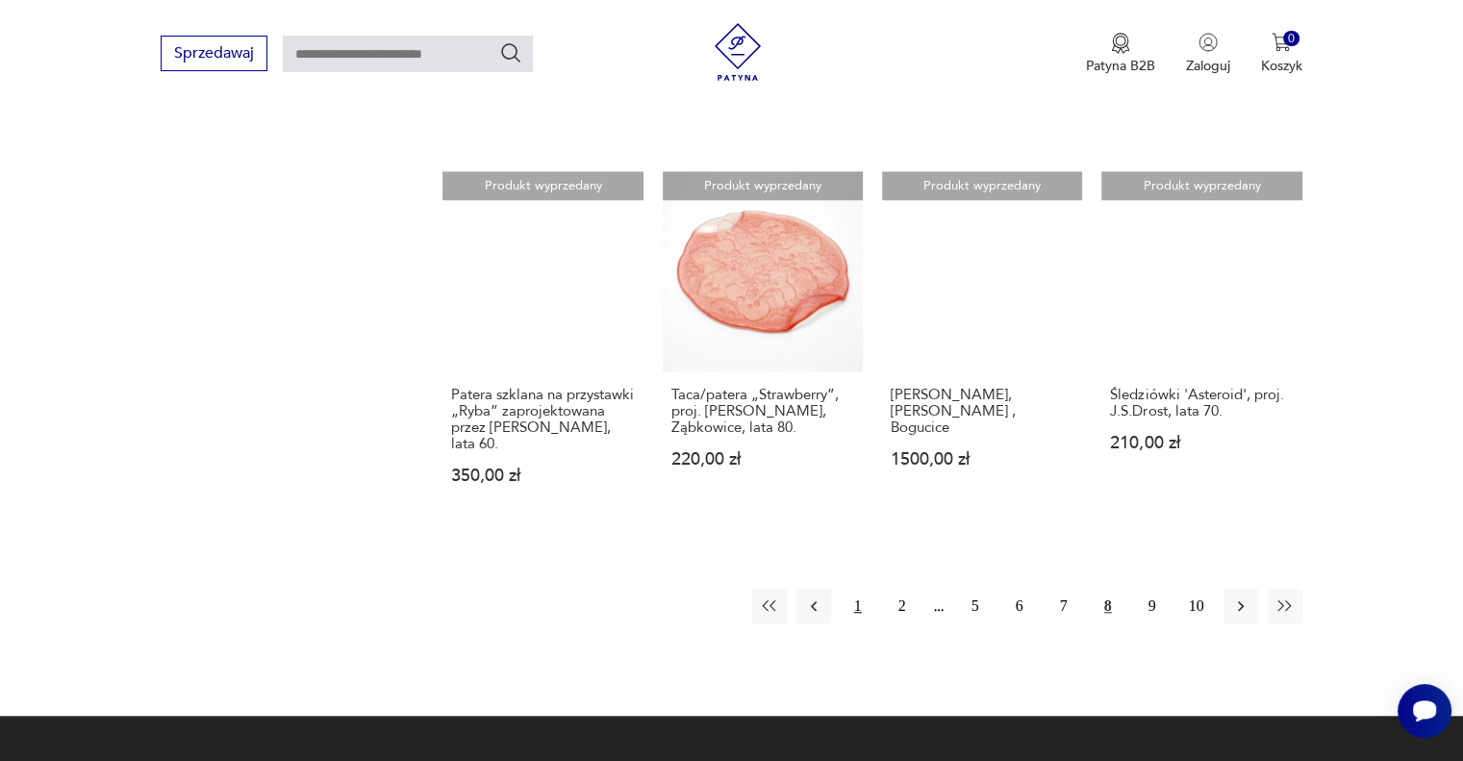
scroll to position [1419, 0]
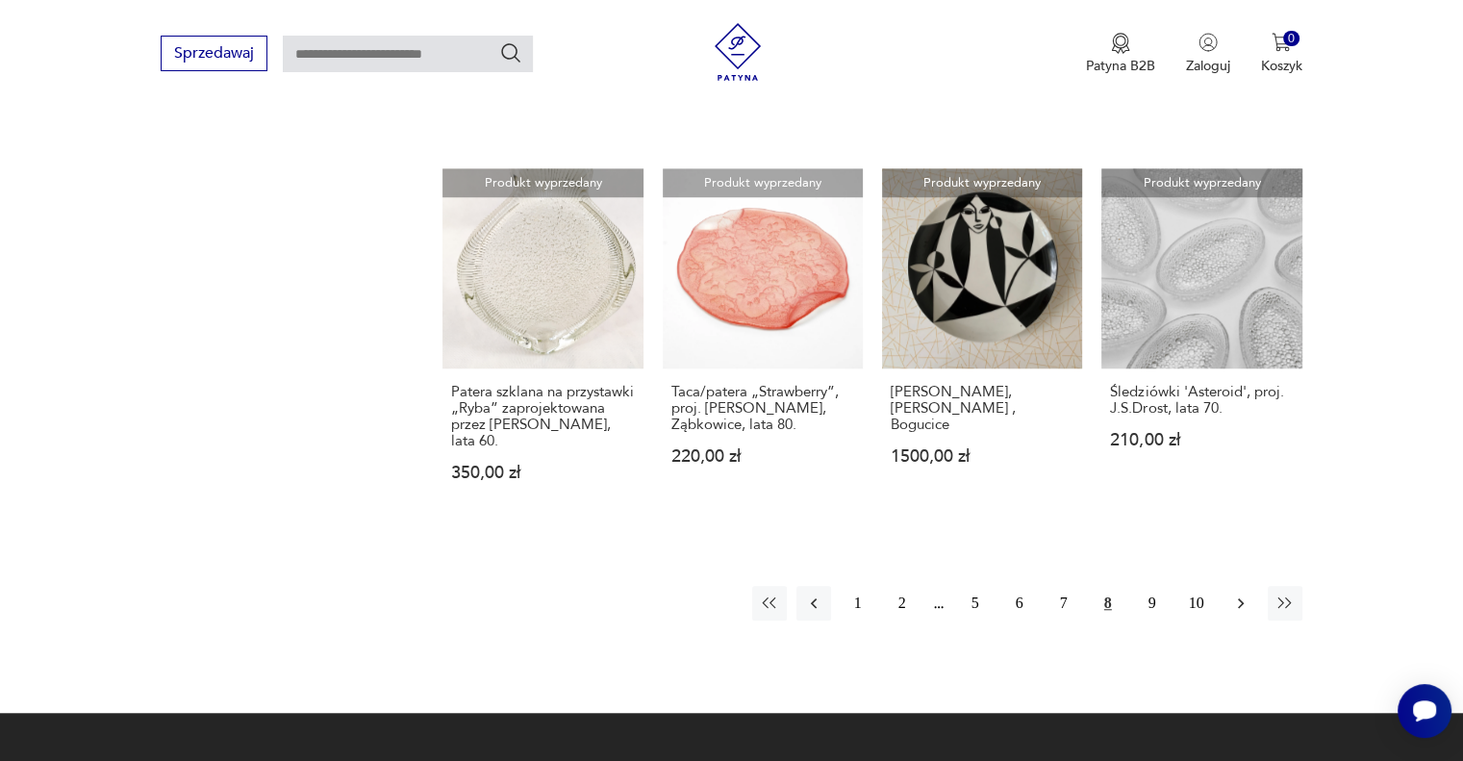
click at [1236, 594] on icon "button" at bounding box center [1240, 603] width 19 height 19
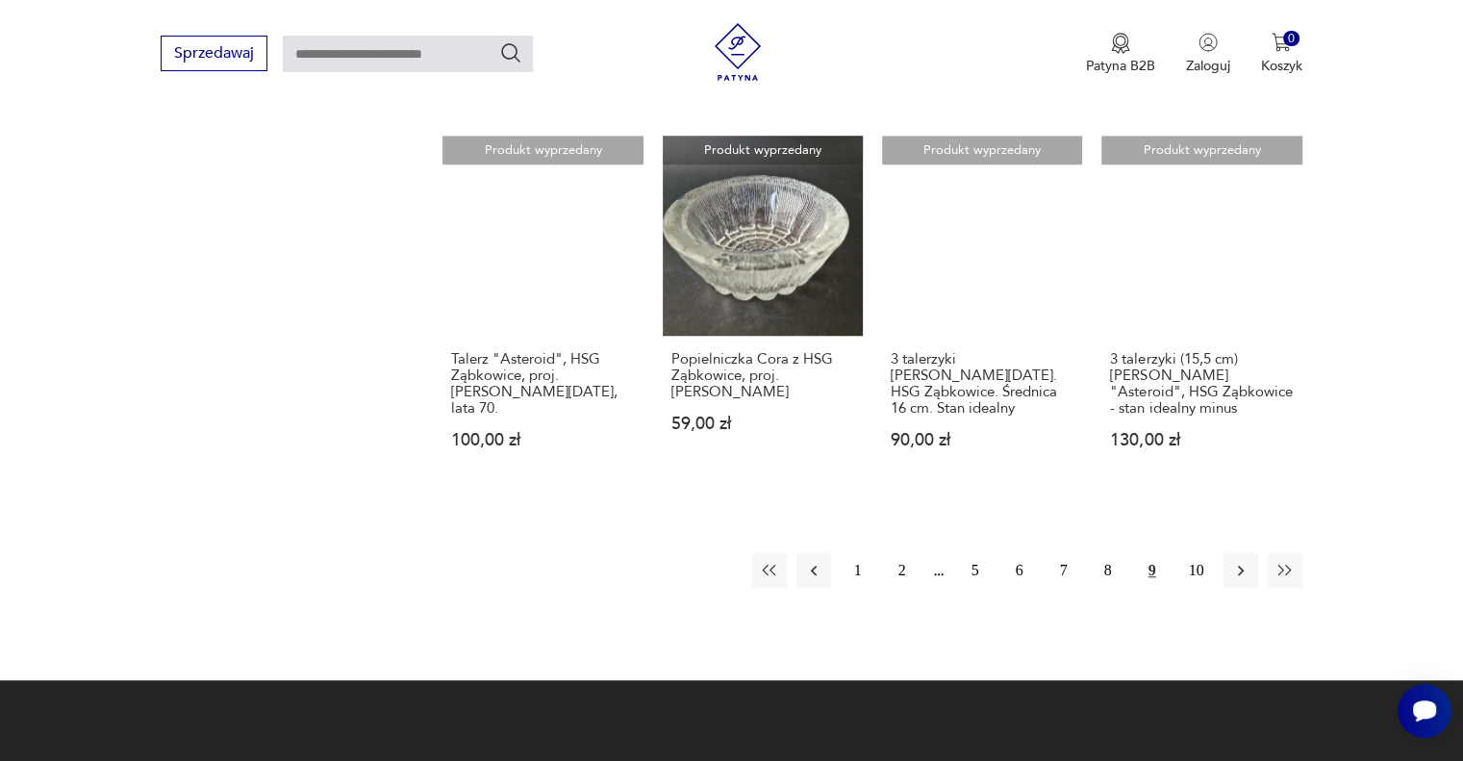
scroll to position [1515, 0]
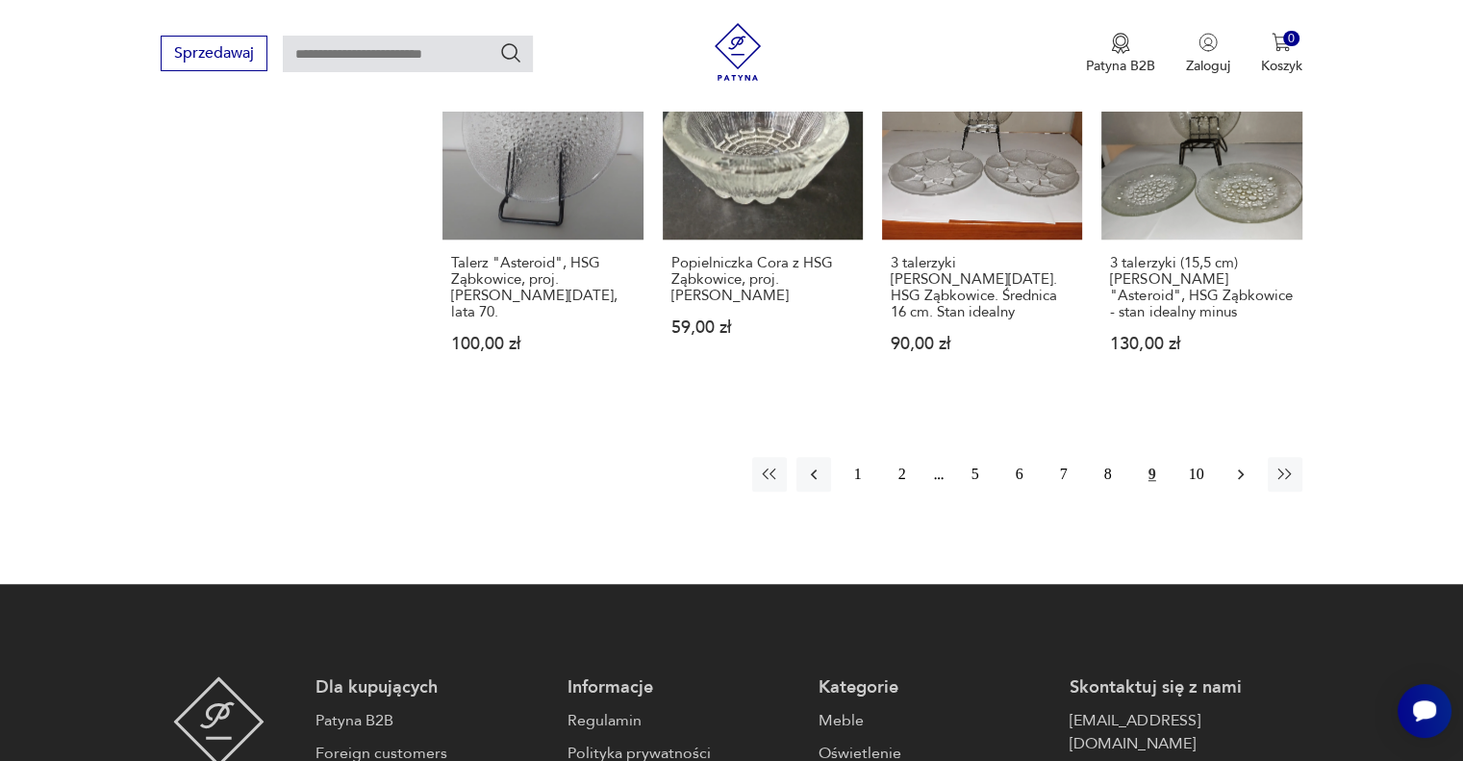
click at [1239, 465] on icon "button" at bounding box center [1240, 474] width 19 height 19
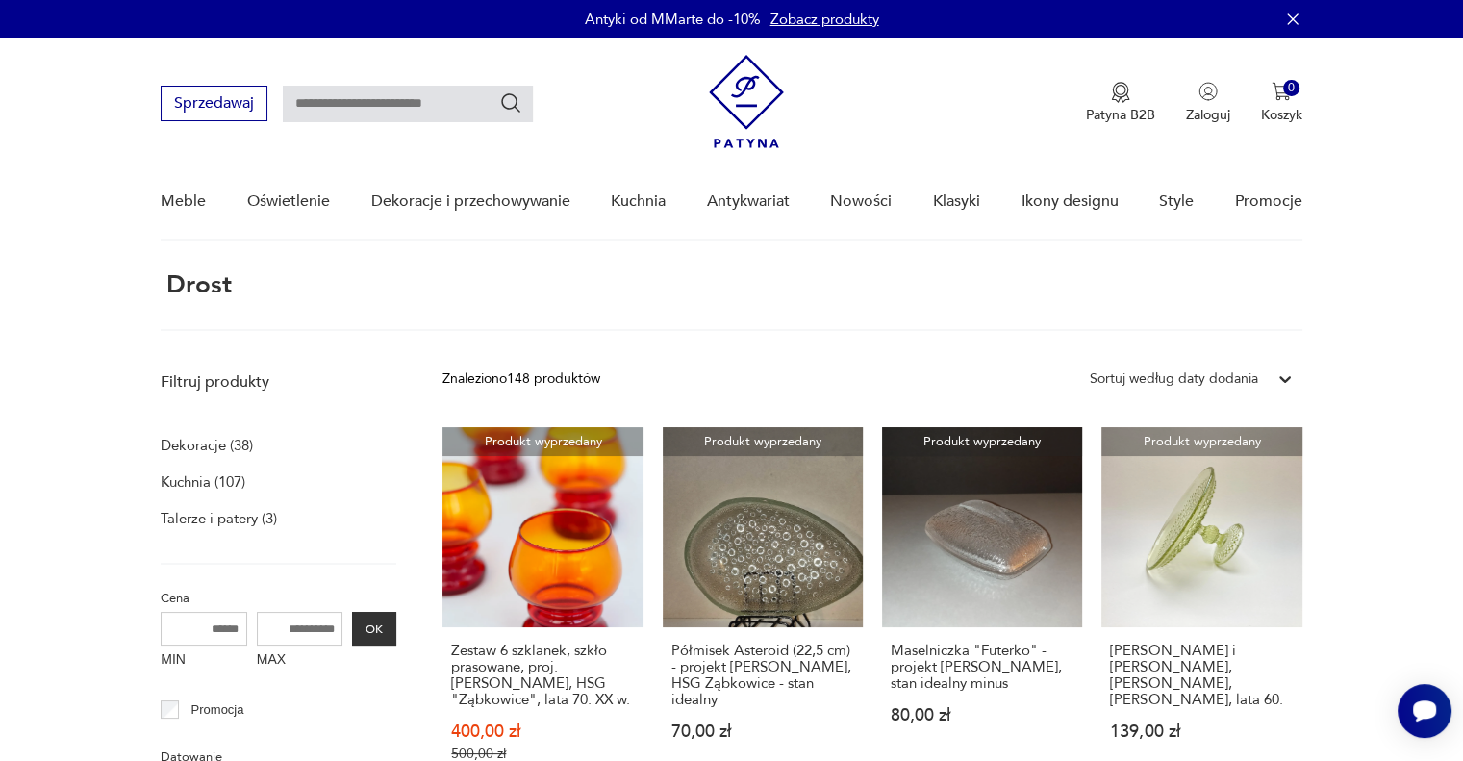
scroll to position [1197, 0]
